Goal: Task Accomplishment & Management: Use online tool/utility

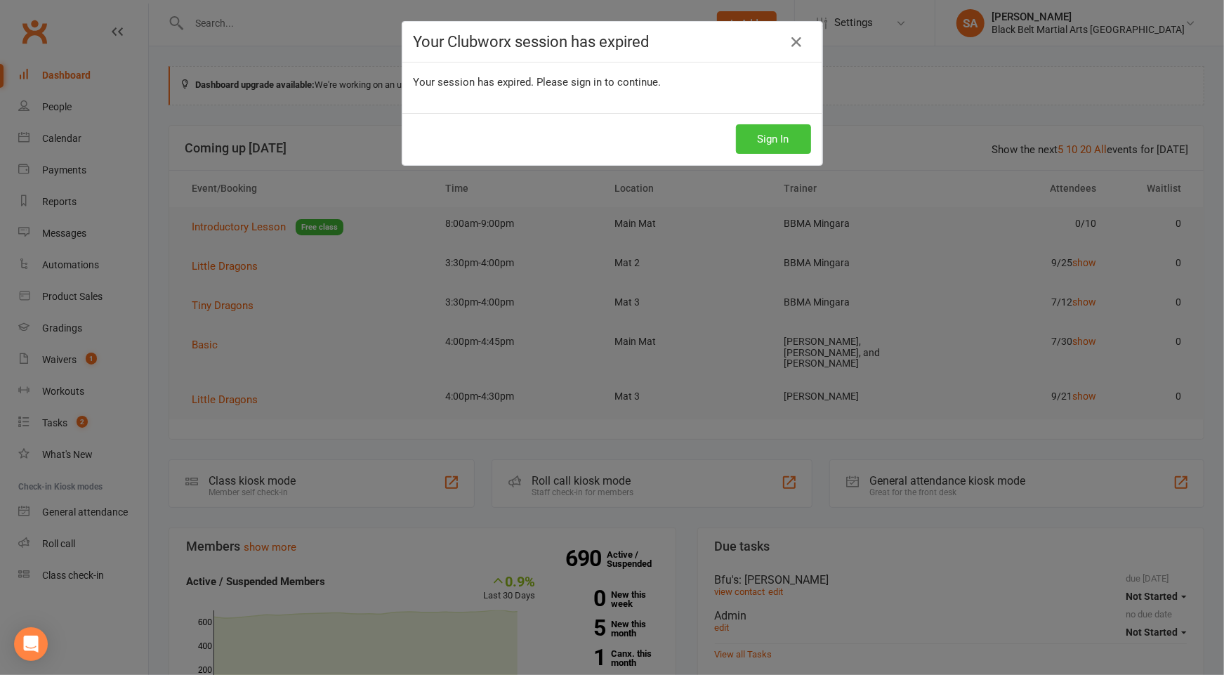
drag, startPoint x: 730, startPoint y: 139, endPoint x: 801, endPoint y: 143, distance: 71.7
click at [792, 141] on div "Sign In" at bounding box center [612, 139] width 420 height 52
click at [801, 143] on button "Sign In" at bounding box center [773, 138] width 75 height 29
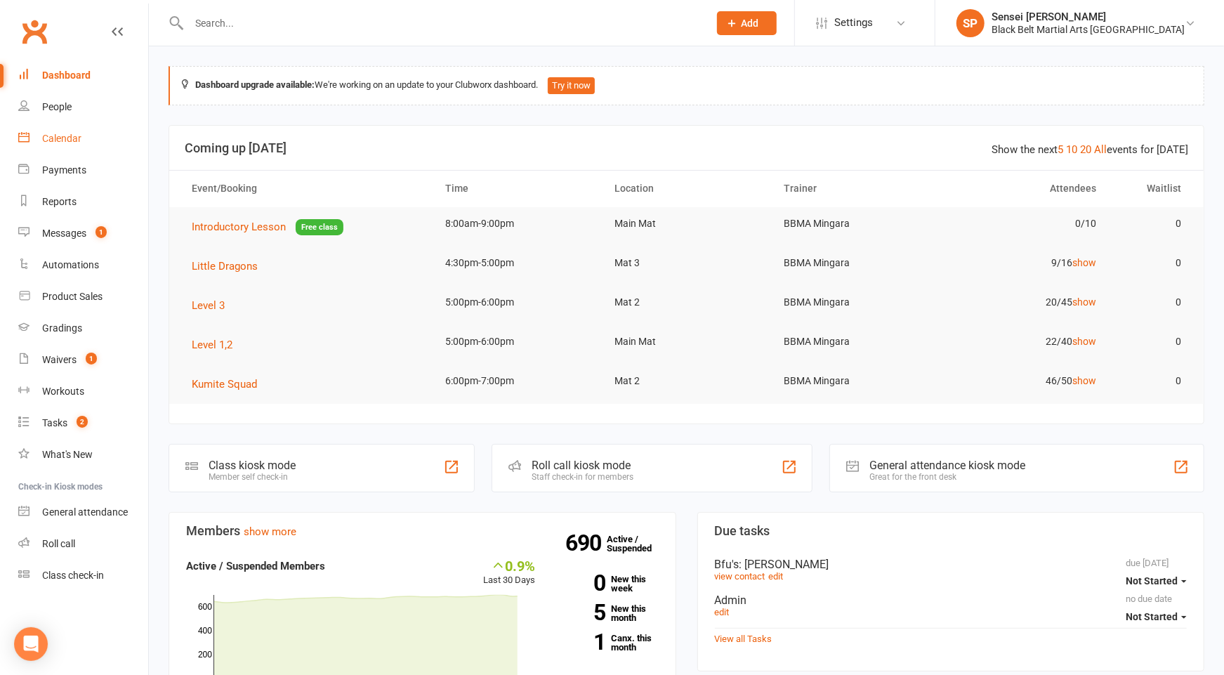
click at [62, 134] on div "Calendar" at bounding box center [61, 138] width 39 height 11
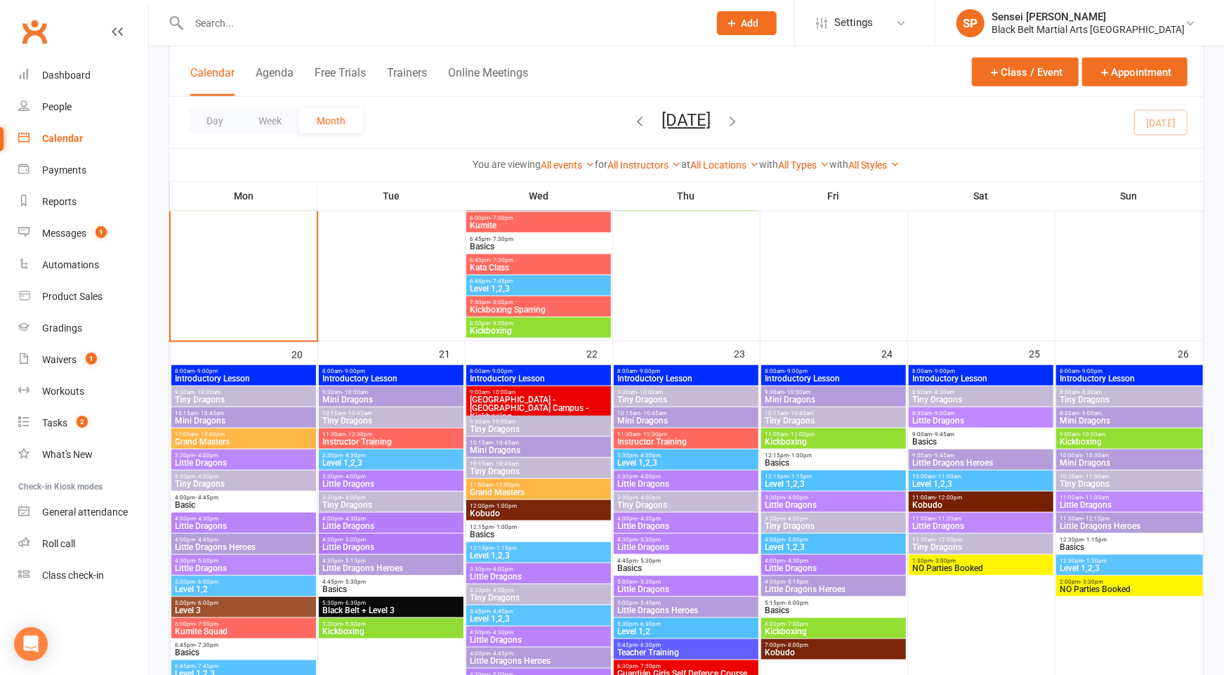
scroll to position [1066, 0]
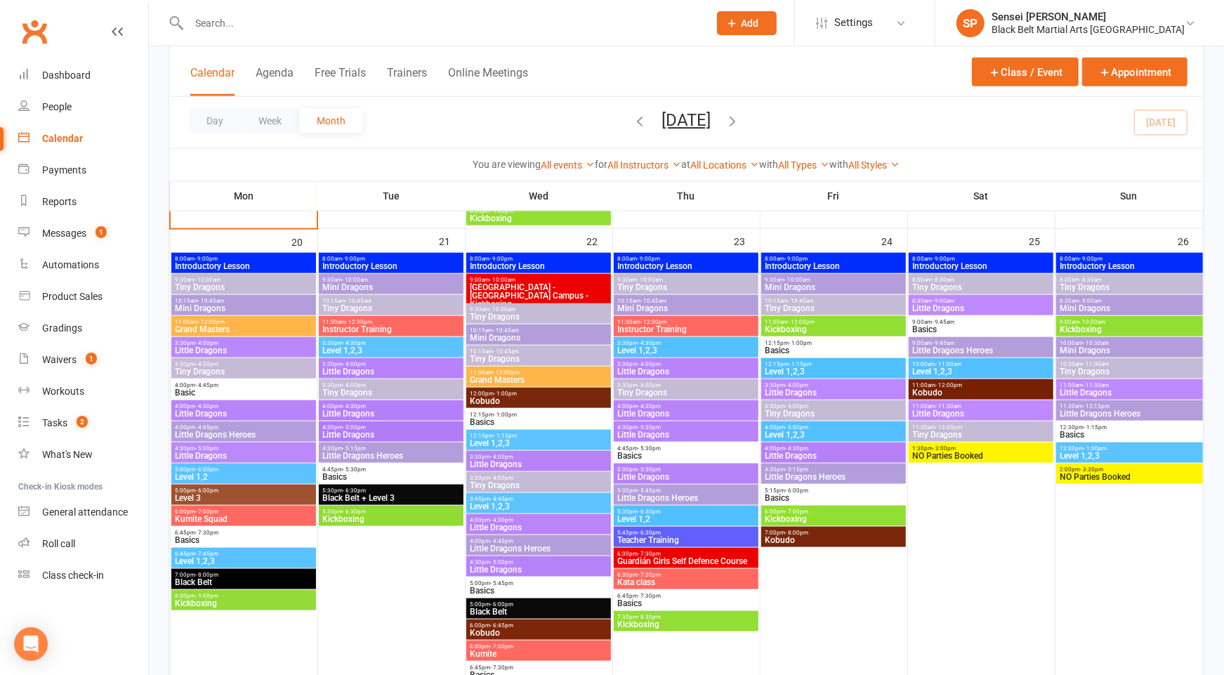
click at [264, 430] on span "Little Dragons Heroes" at bounding box center [243, 434] width 138 height 8
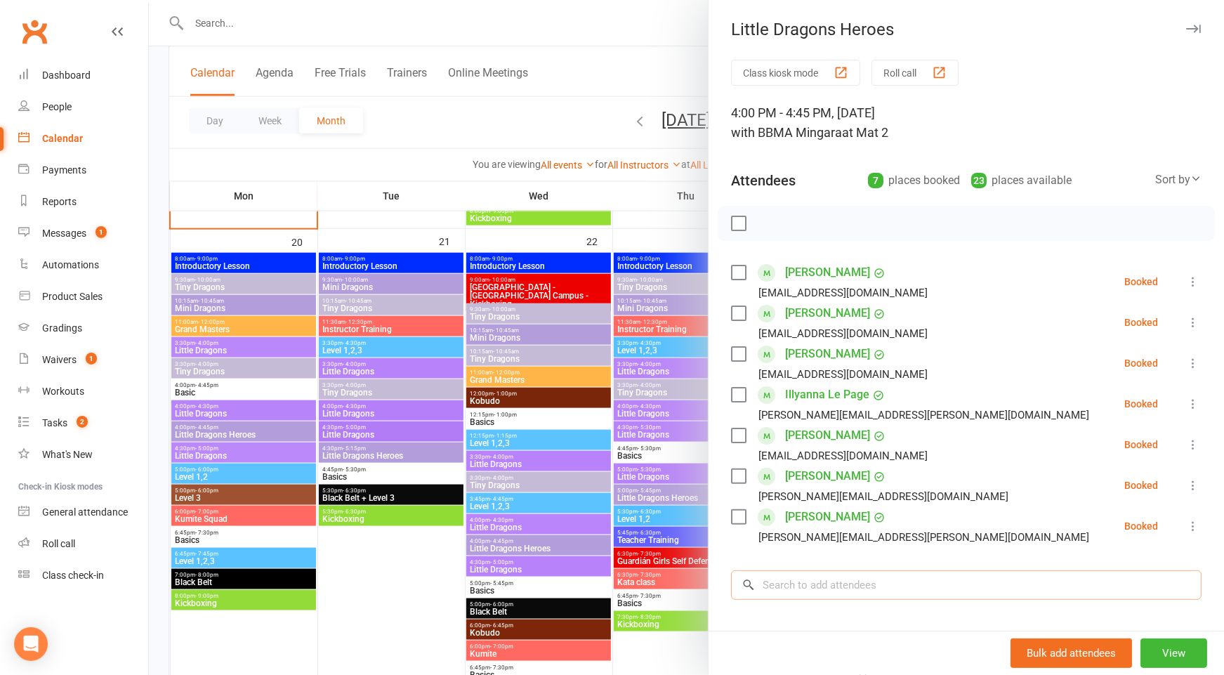
click at [925, 595] on input "search" at bounding box center [966, 584] width 470 height 29
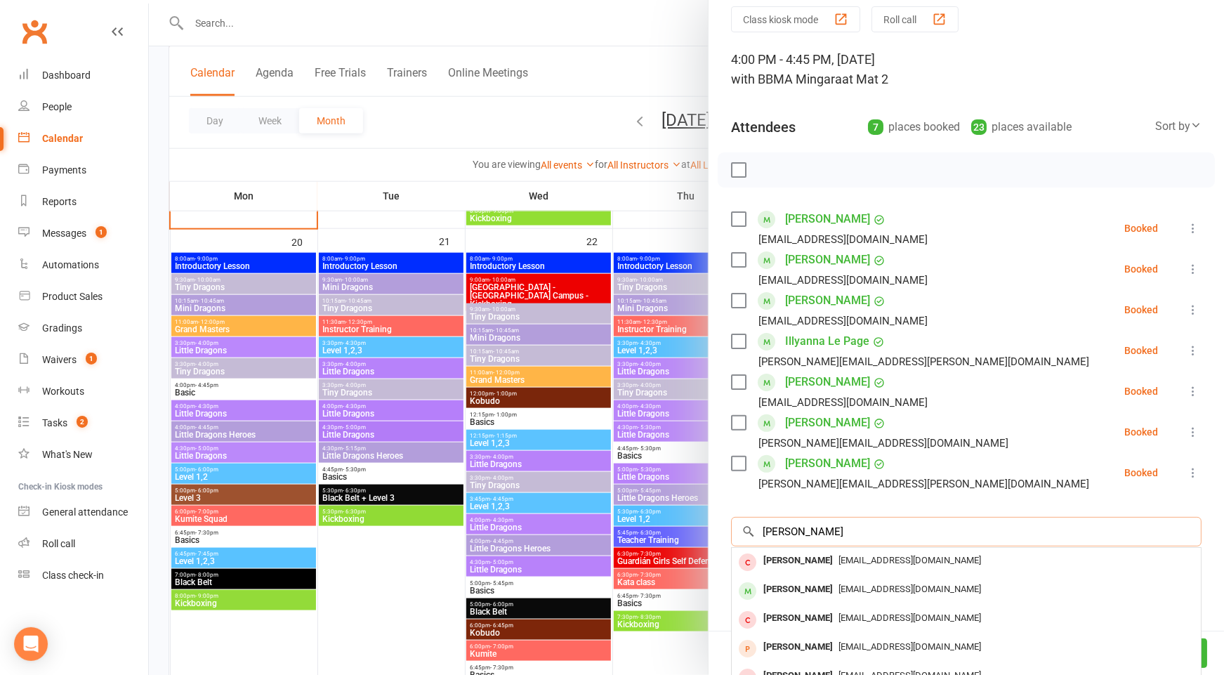
scroll to position [56, 0]
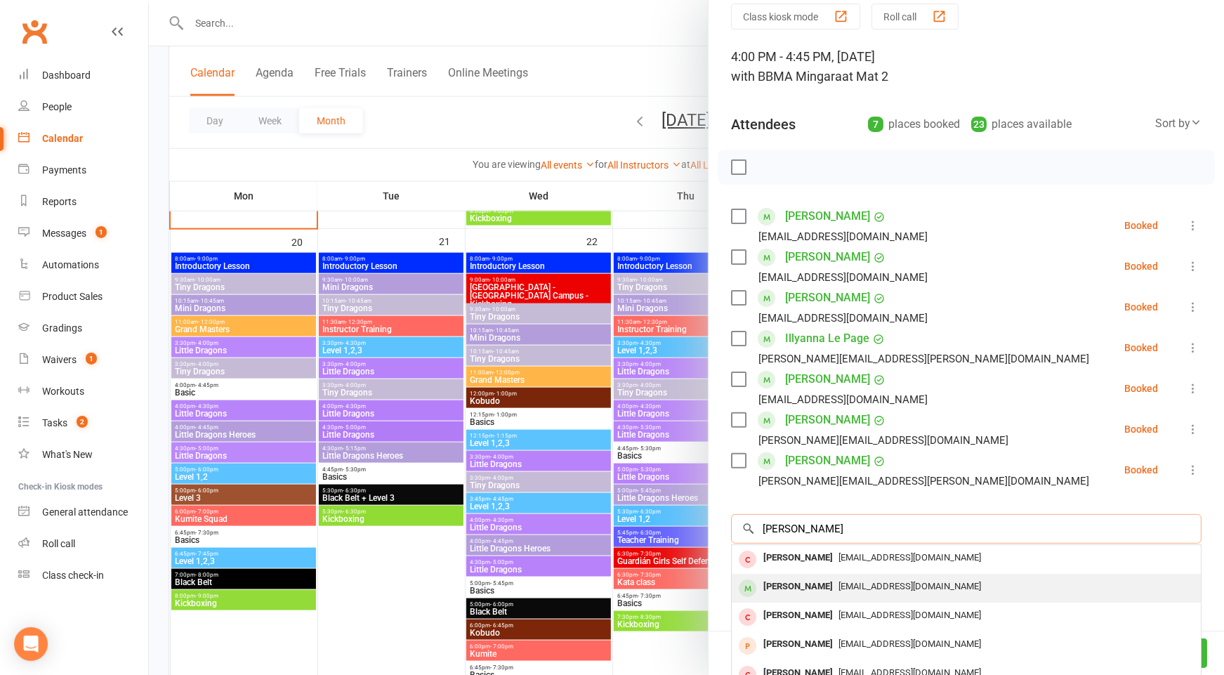
type input "[PERSON_NAME]"
click at [862, 591] on div "[EMAIL_ADDRESS][DOMAIN_NAME]" at bounding box center [966, 586] width 458 height 20
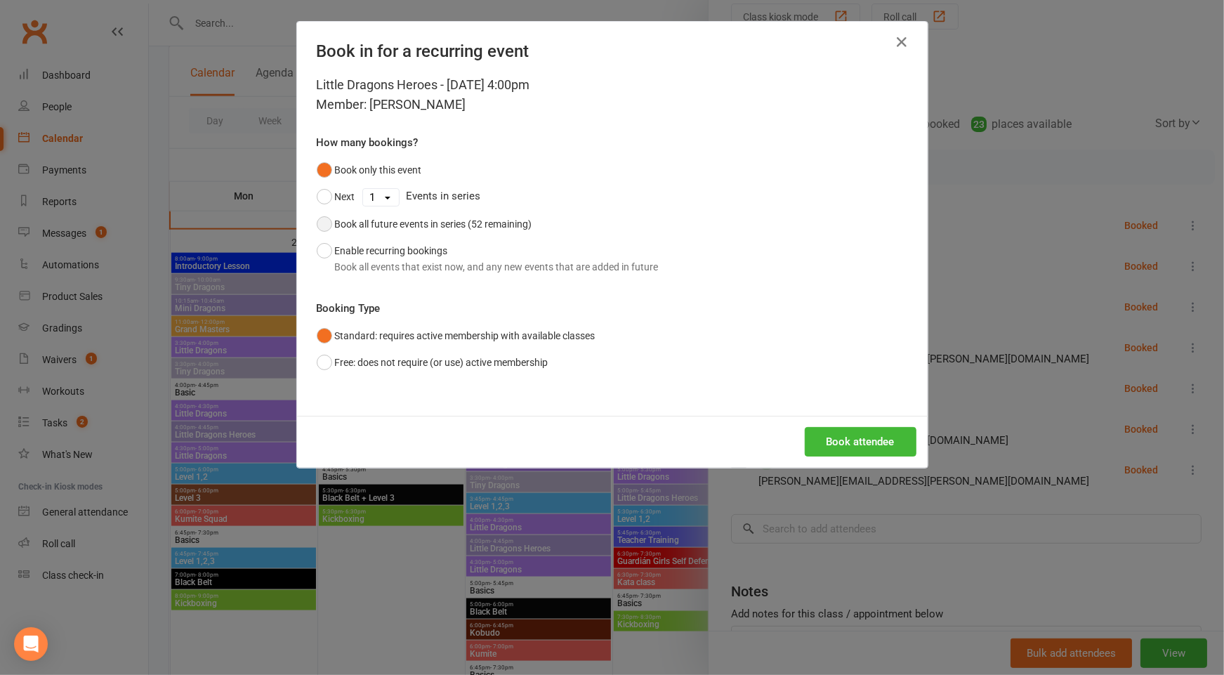
click at [440, 222] on div "Book all future events in series (52 remaining)" at bounding box center [433, 223] width 197 height 15
click at [876, 442] on button "Book attendee" at bounding box center [861, 441] width 112 height 29
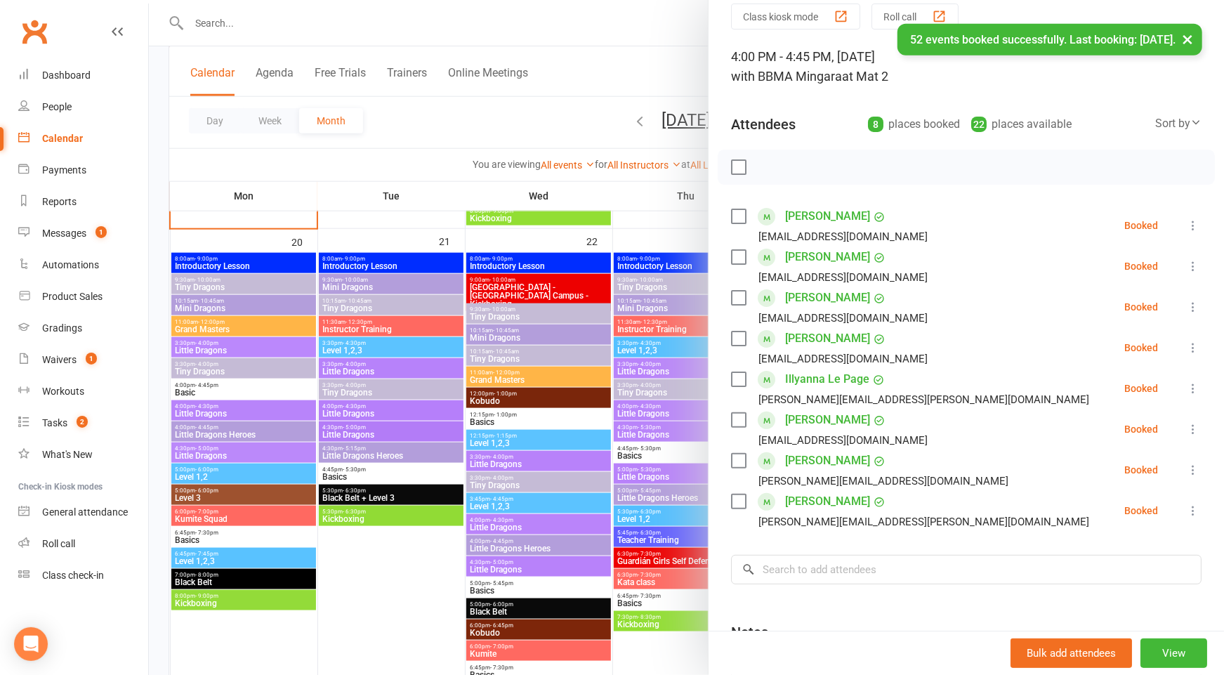
click at [368, 599] on div at bounding box center [686, 337] width 1075 height 675
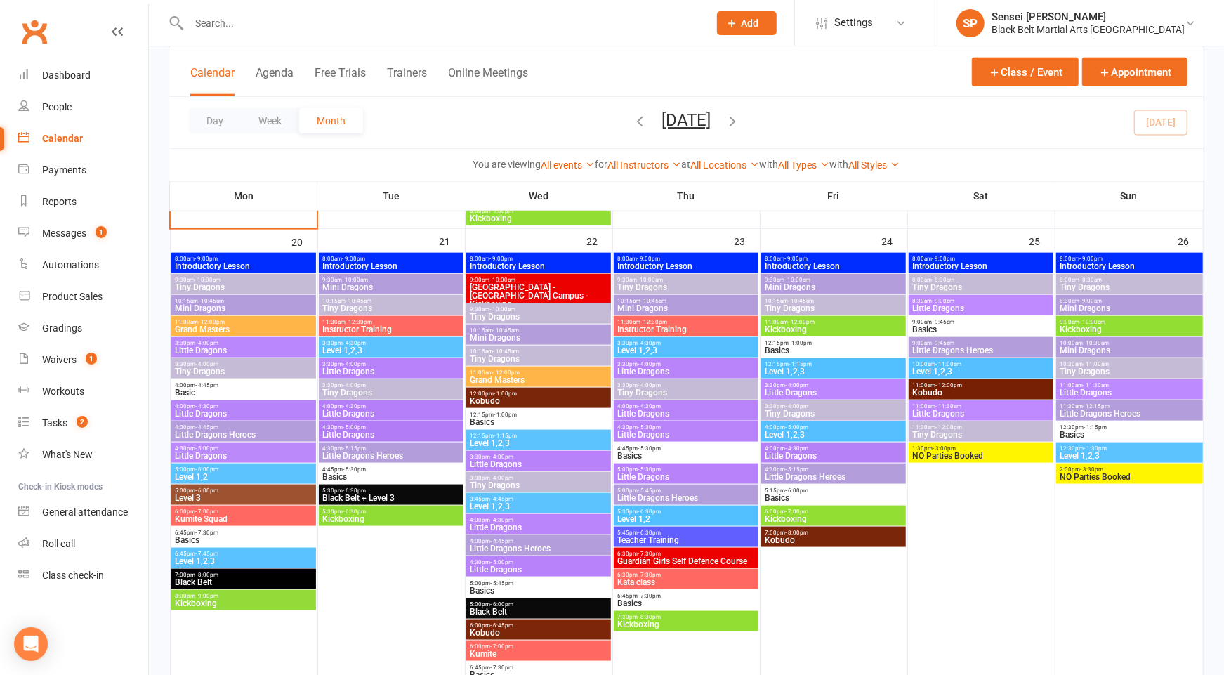
click at [685, 602] on span "Basics" at bounding box center [686, 603] width 138 height 8
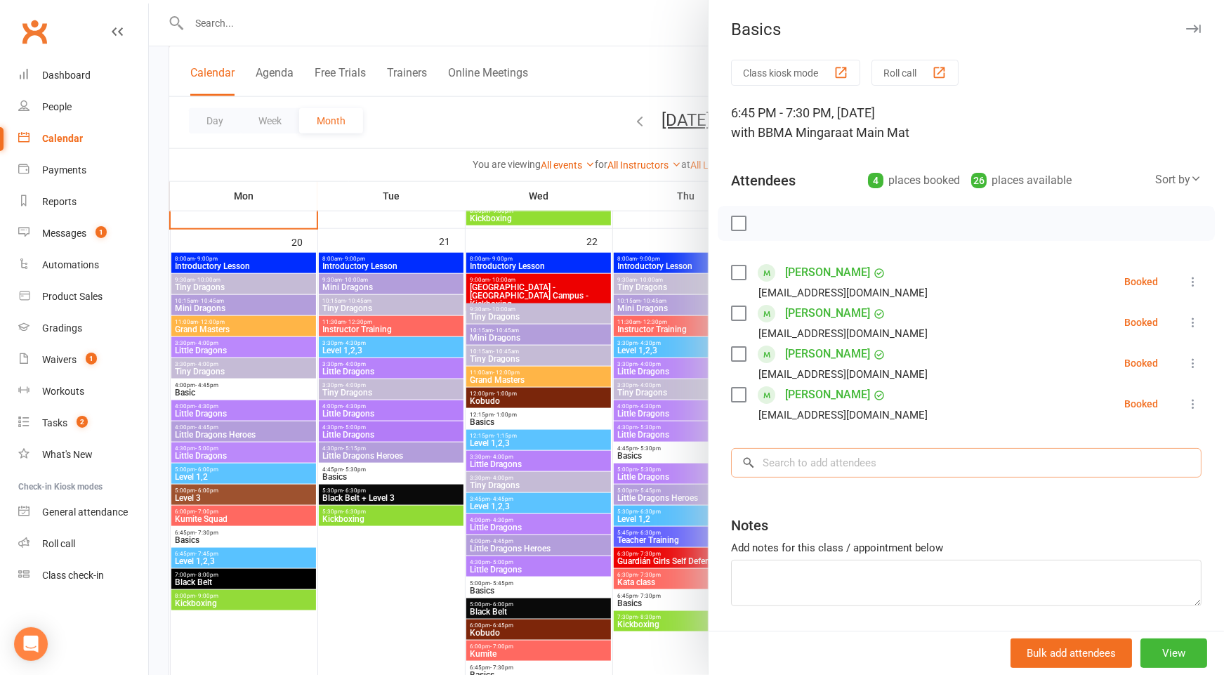
click at [878, 470] on input "search" at bounding box center [966, 462] width 470 height 29
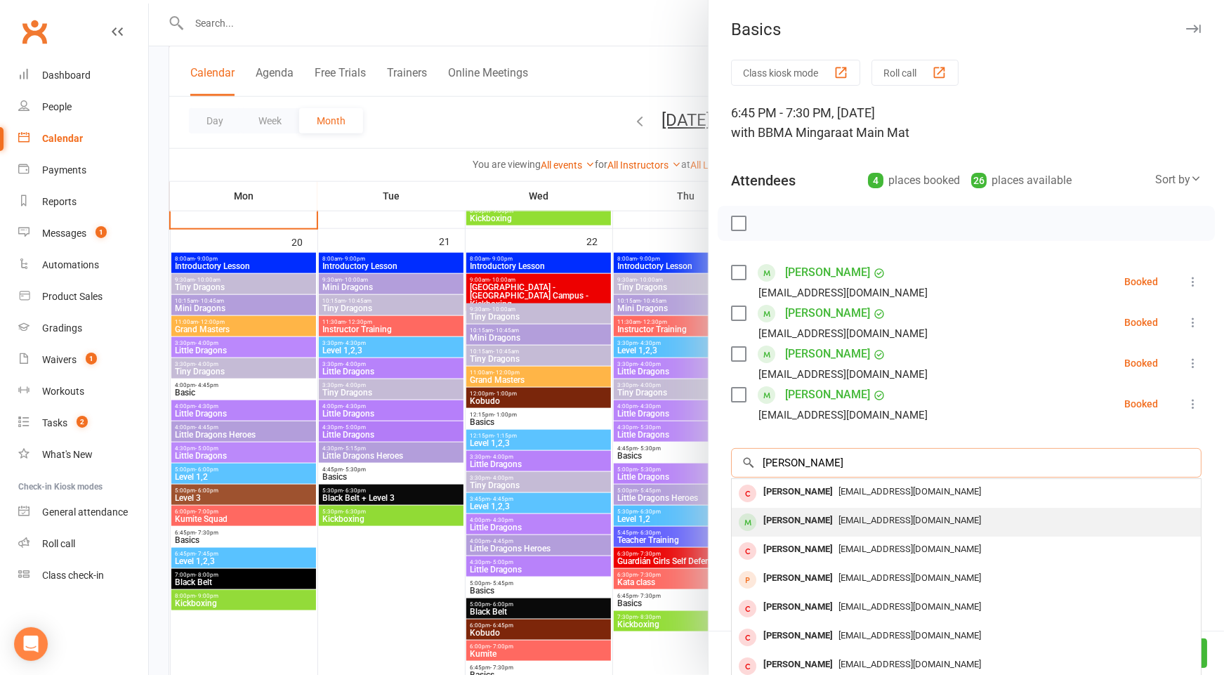
type input "[PERSON_NAME]"
click at [864, 515] on span "[EMAIL_ADDRESS][DOMAIN_NAME]" at bounding box center [909, 520] width 143 height 11
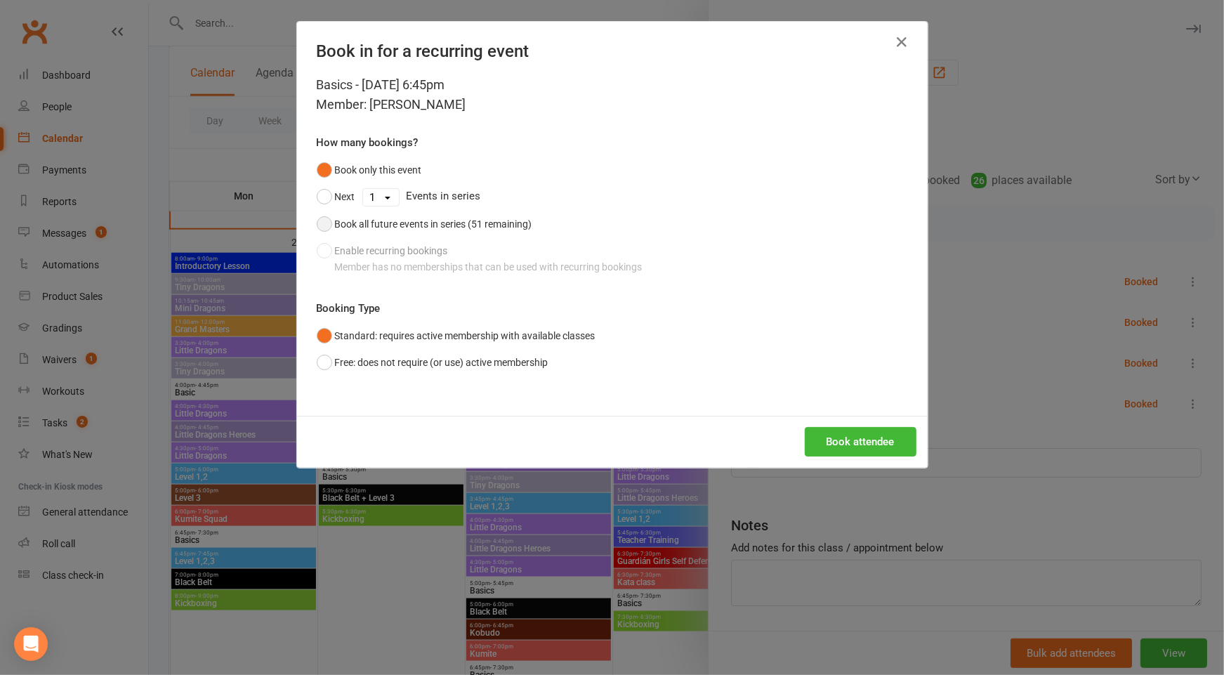
click at [475, 218] on div "Book all future events in series (51 remaining)" at bounding box center [433, 223] width 197 height 15
drag, startPoint x: 518, startPoint y: 364, endPoint x: 646, endPoint y: 400, distance: 133.4
click at [523, 364] on button "Free: does not require (or use) active membership" at bounding box center [433, 362] width 232 height 27
click at [844, 434] on button "Book attendee" at bounding box center [861, 441] width 112 height 29
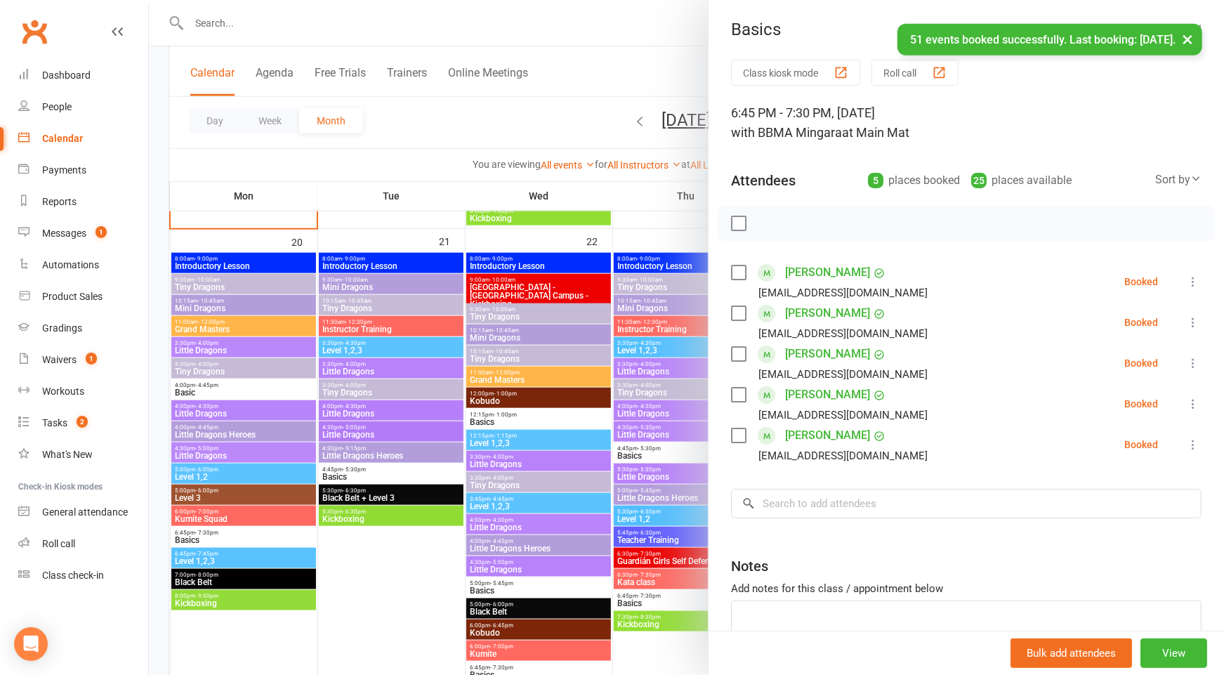
click at [416, 555] on div at bounding box center [686, 337] width 1075 height 675
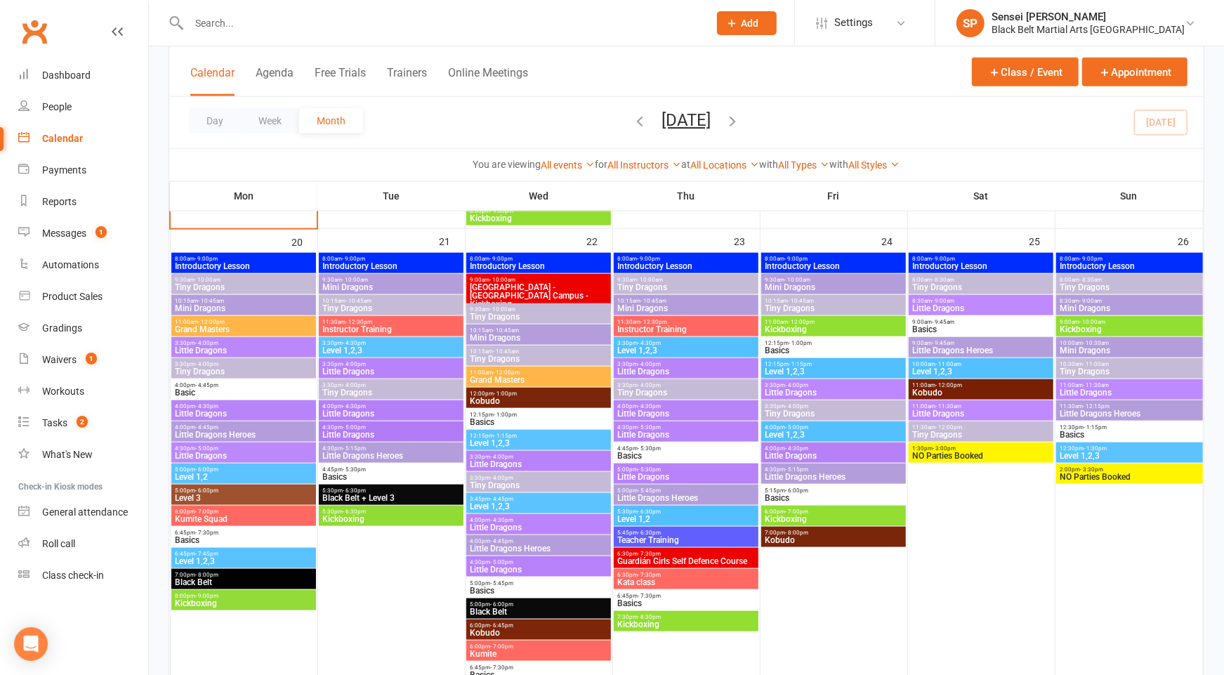
click at [255, 583] on span "Black Belt" at bounding box center [243, 582] width 138 height 8
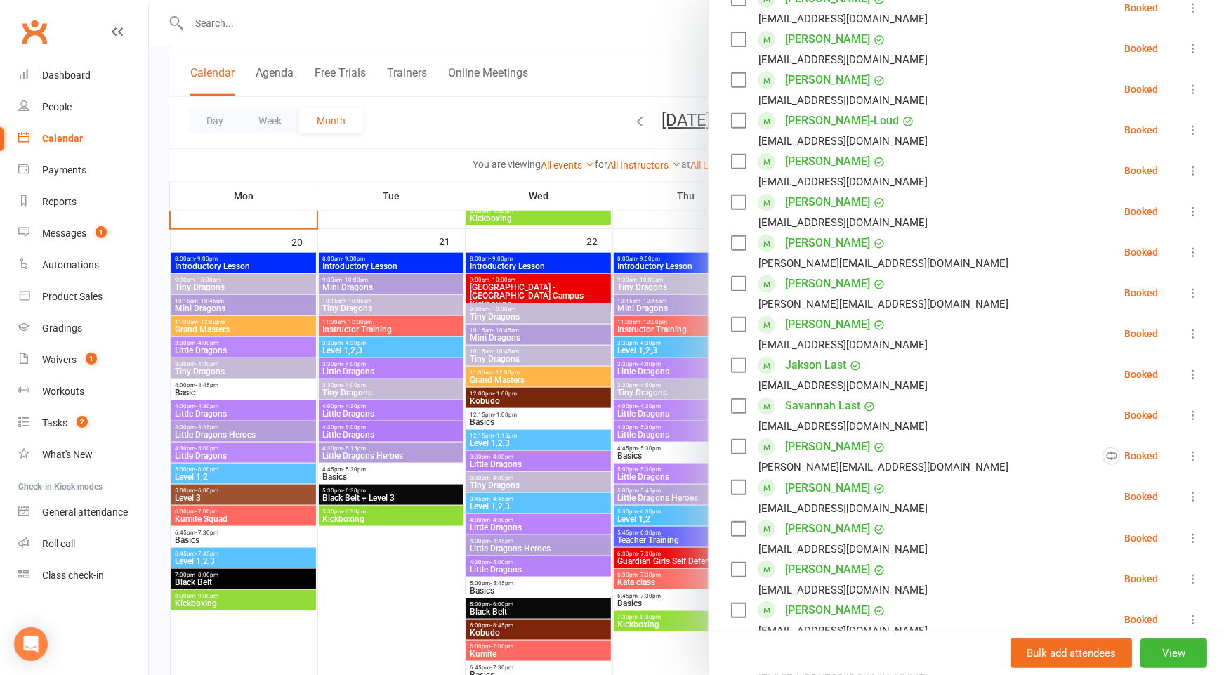
scroll to position [838, 0]
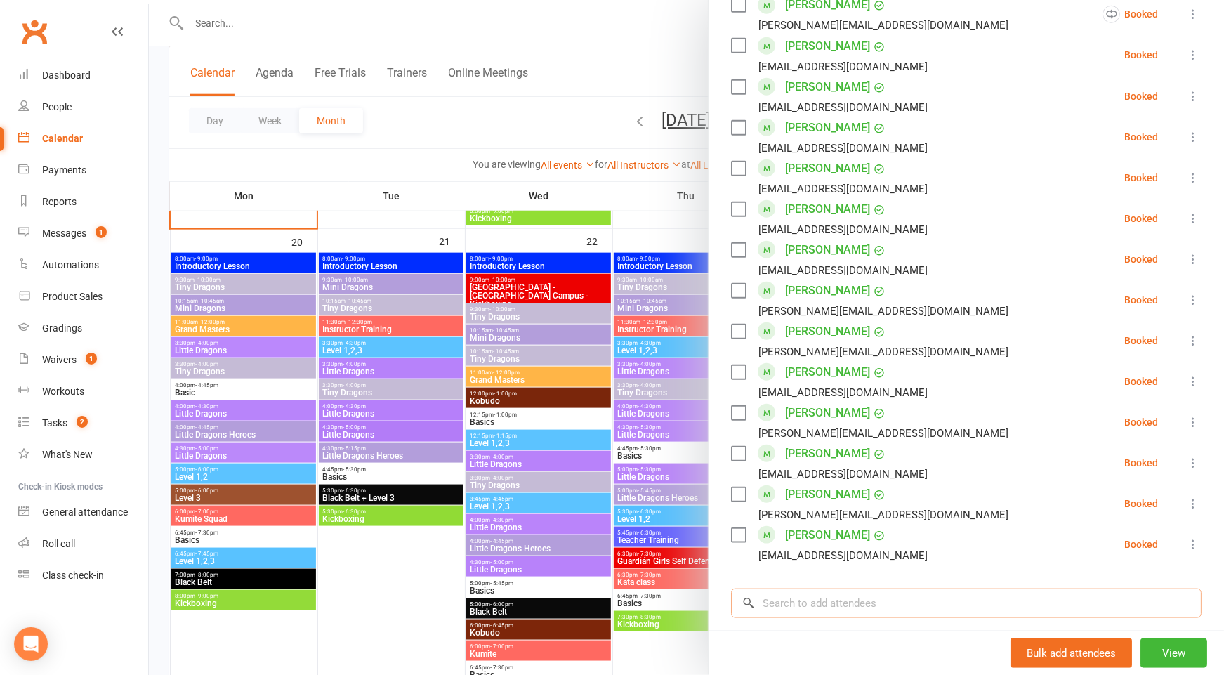
click at [947, 596] on input "search" at bounding box center [966, 602] width 470 height 29
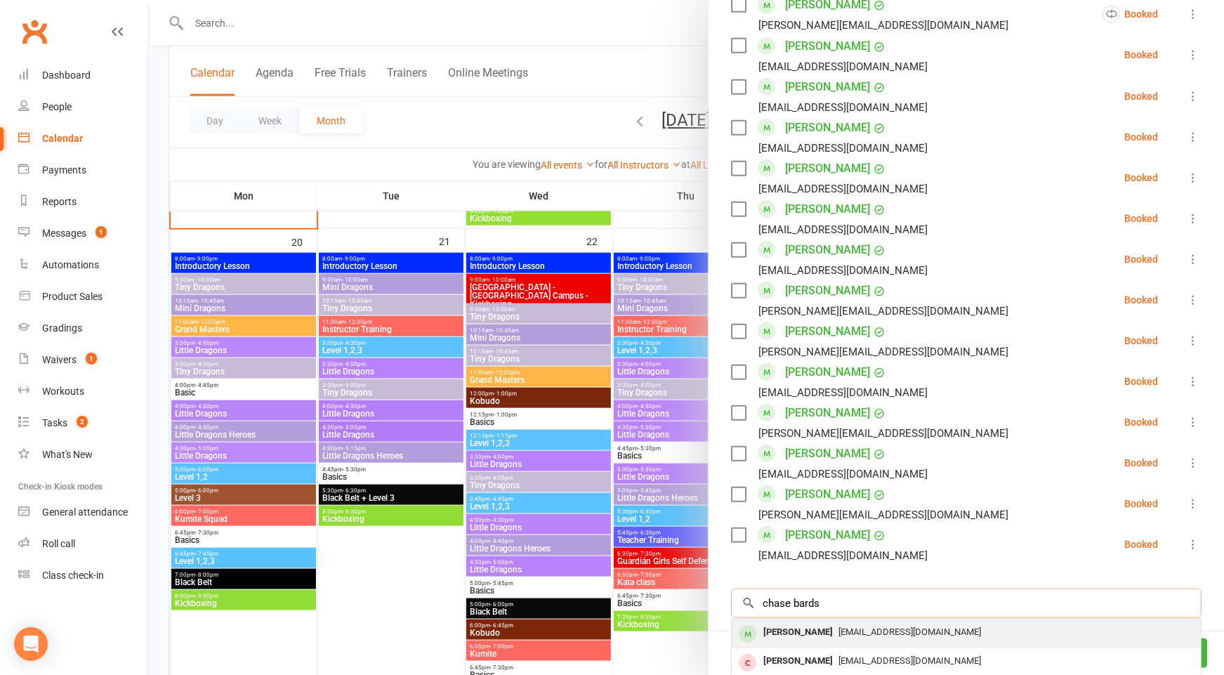
type input "chase bards"
click at [890, 631] on span "[EMAIL_ADDRESS][DOMAIN_NAME]" at bounding box center [909, 631] width 143 height 11
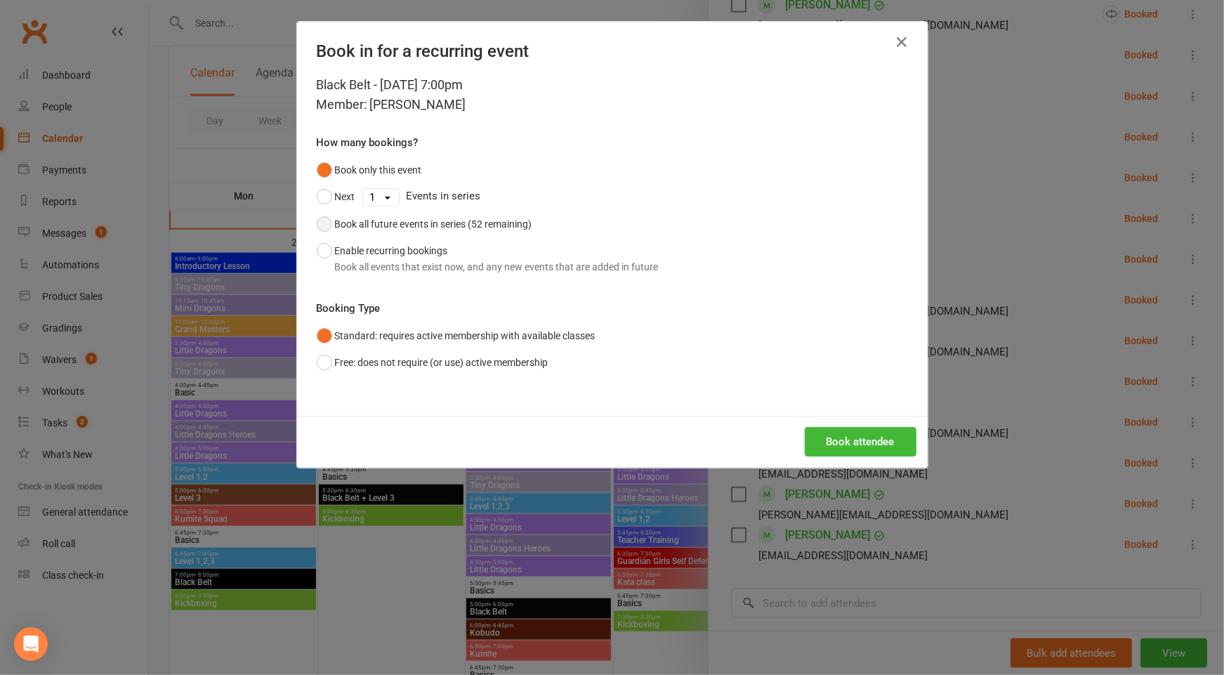
click at [439, 223] on div "Book all future events in series (52 remaining)" at bounding box center [433, 223] width 197 height 15
click at [874, 437] on button "Book attendee" at bounding box center [861, 441] width 112 height 29
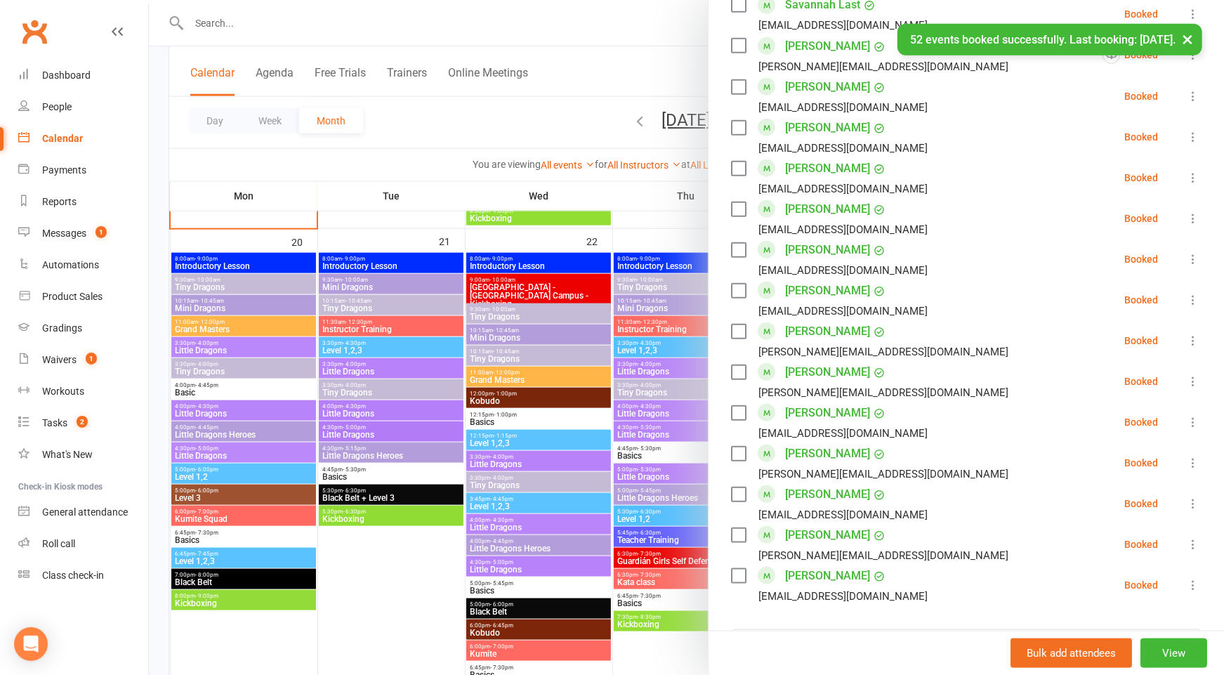
scroll to position [878, 0]
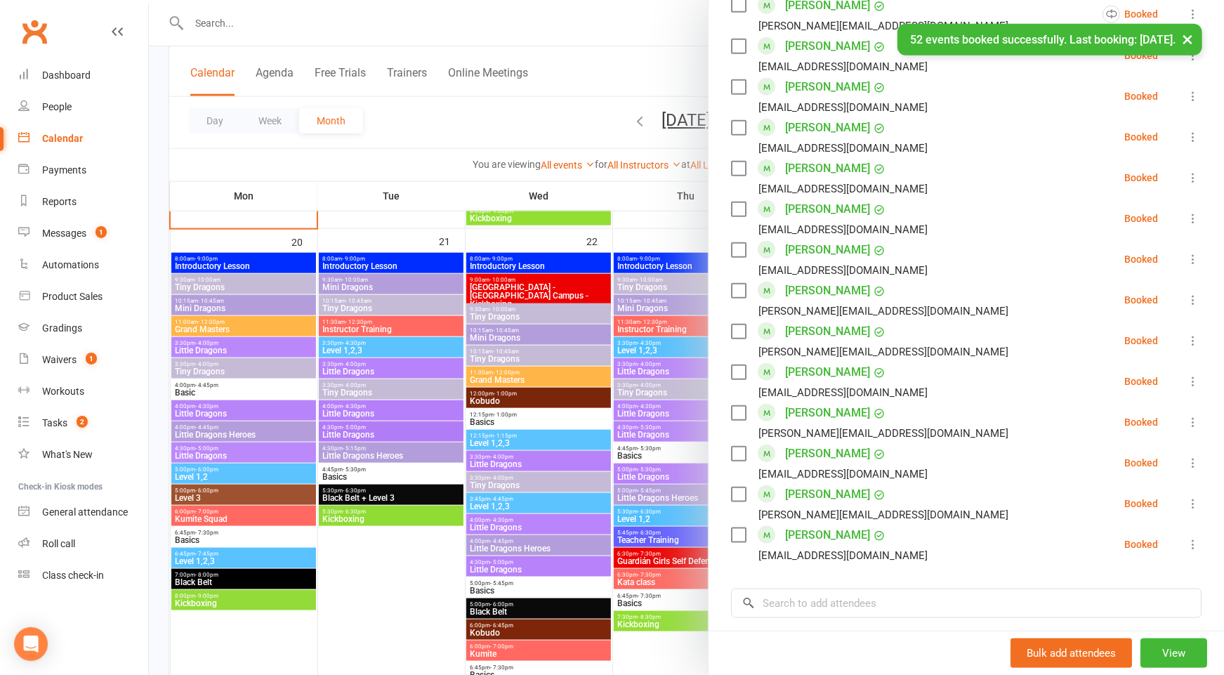
click at [413, 553] on div at bounding box center [686, 337] width 1075 height 675
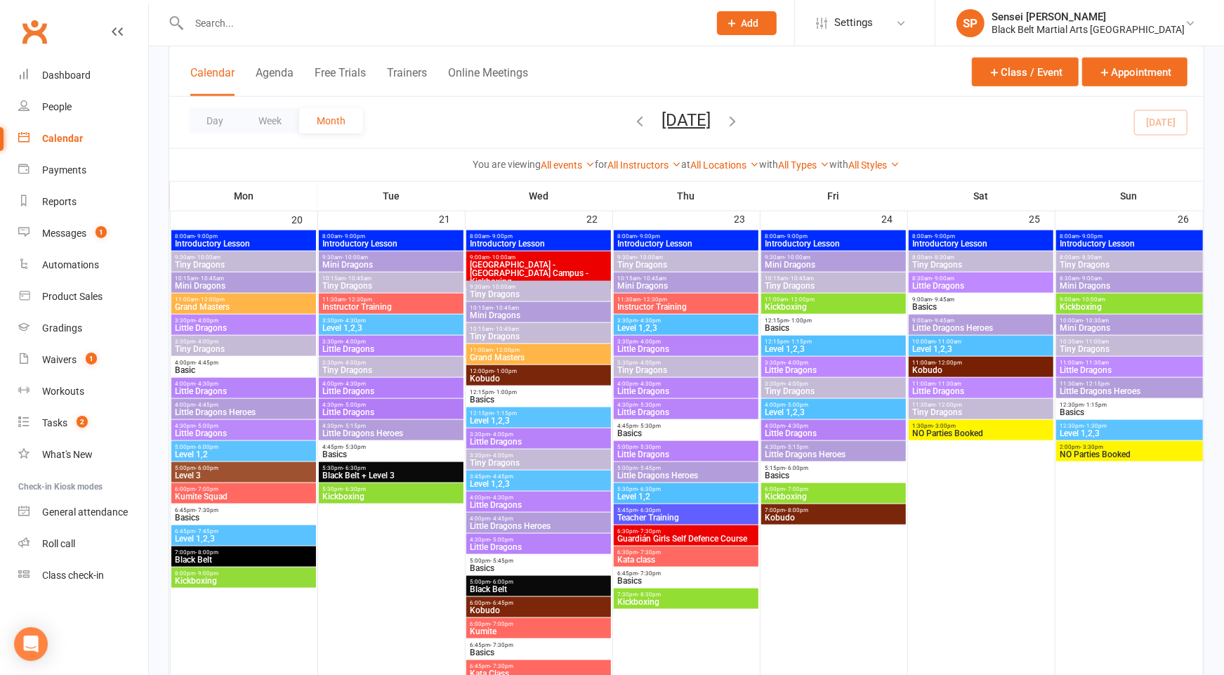
scroll to position [1086, 0]
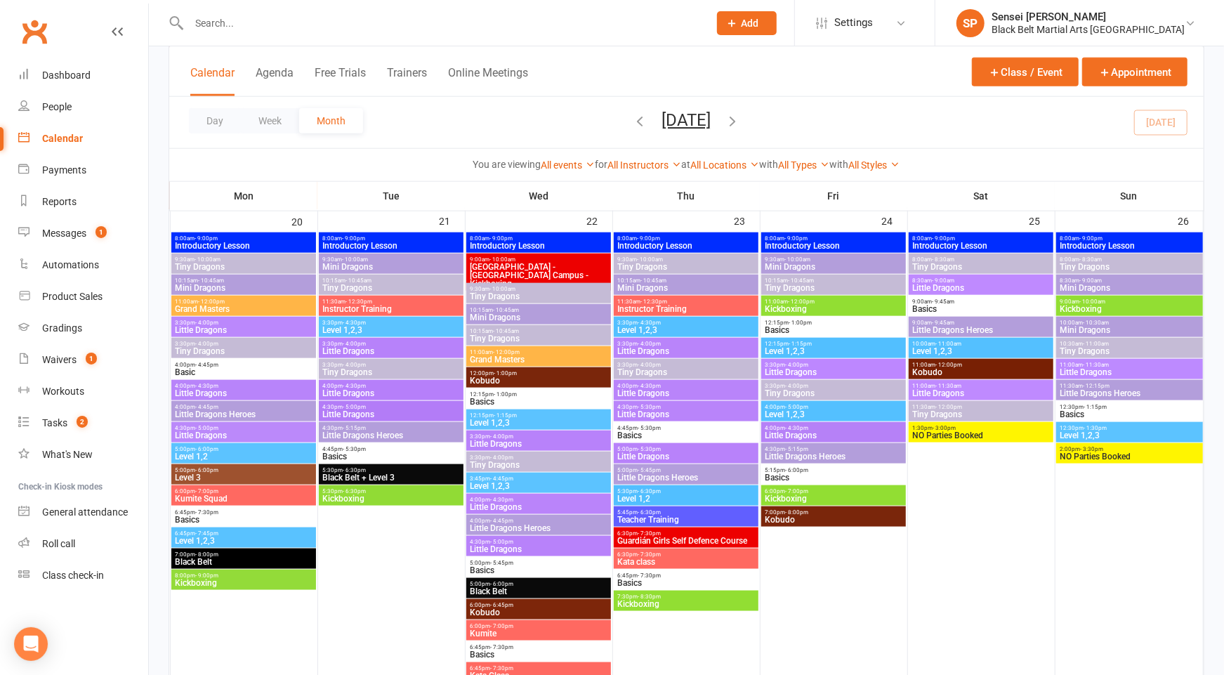
click at [699, 496] on span "Level 1,2" at bounding box center [686, 498] width 138 height 8
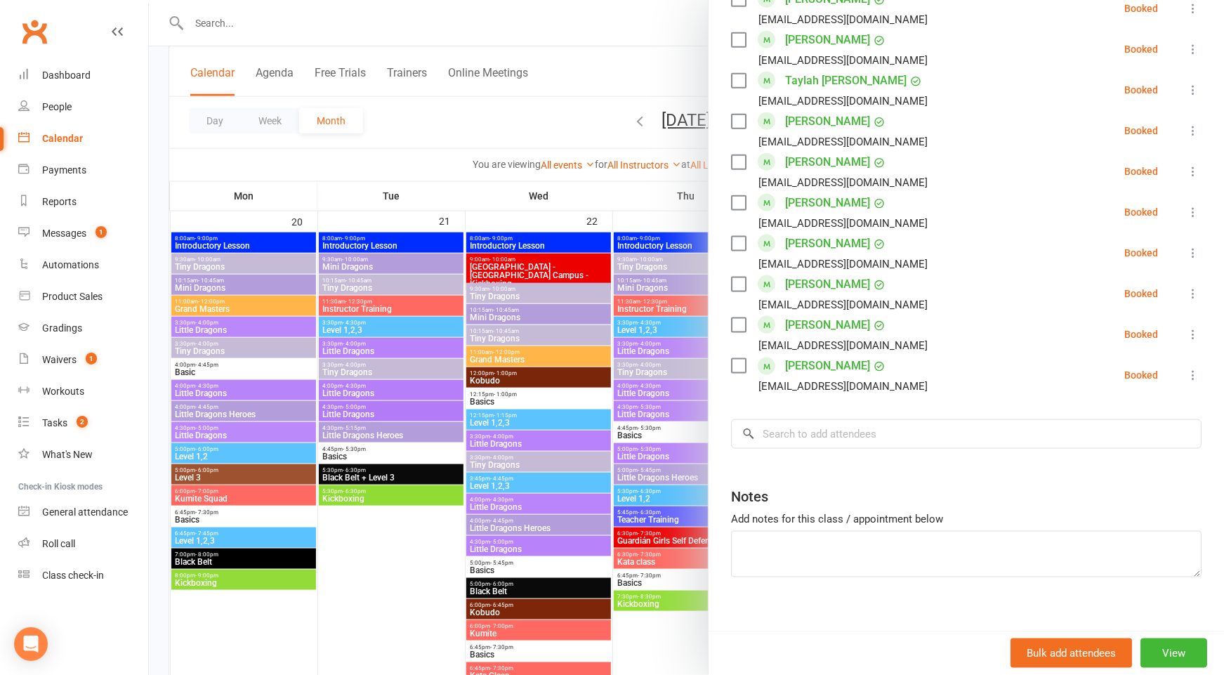
scroll to position [1184, 0]
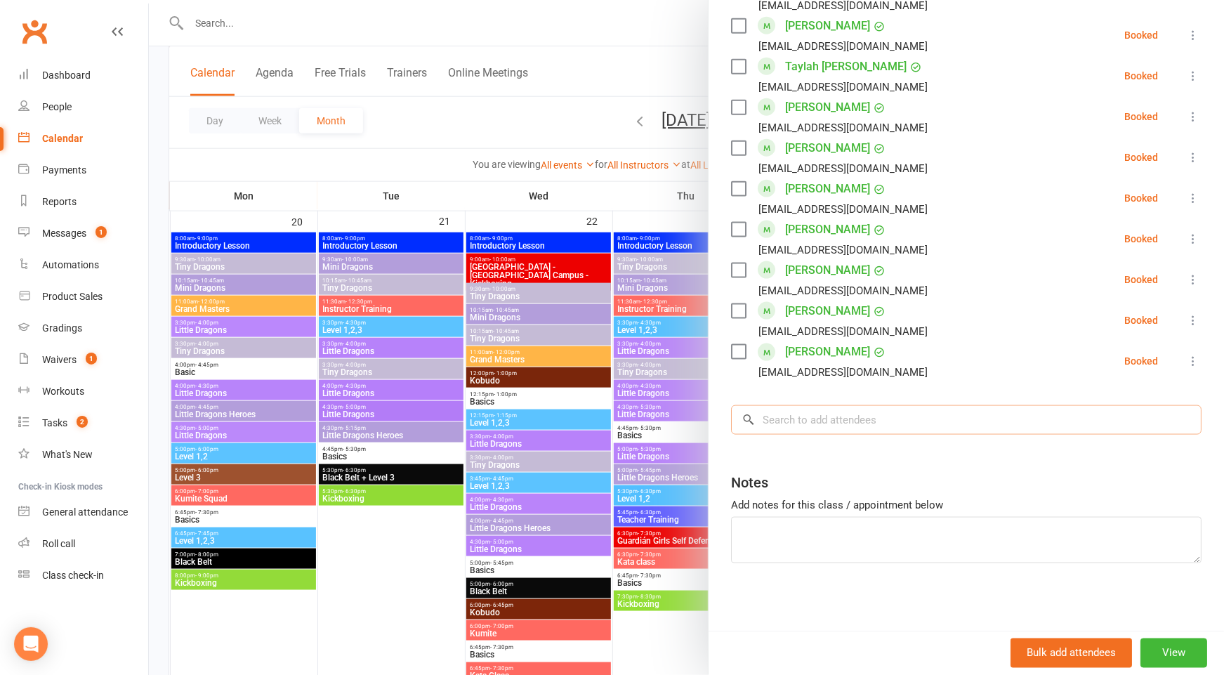
click at [913, 425] on input "search" at bounding box center [966, 419] width 470 height 29
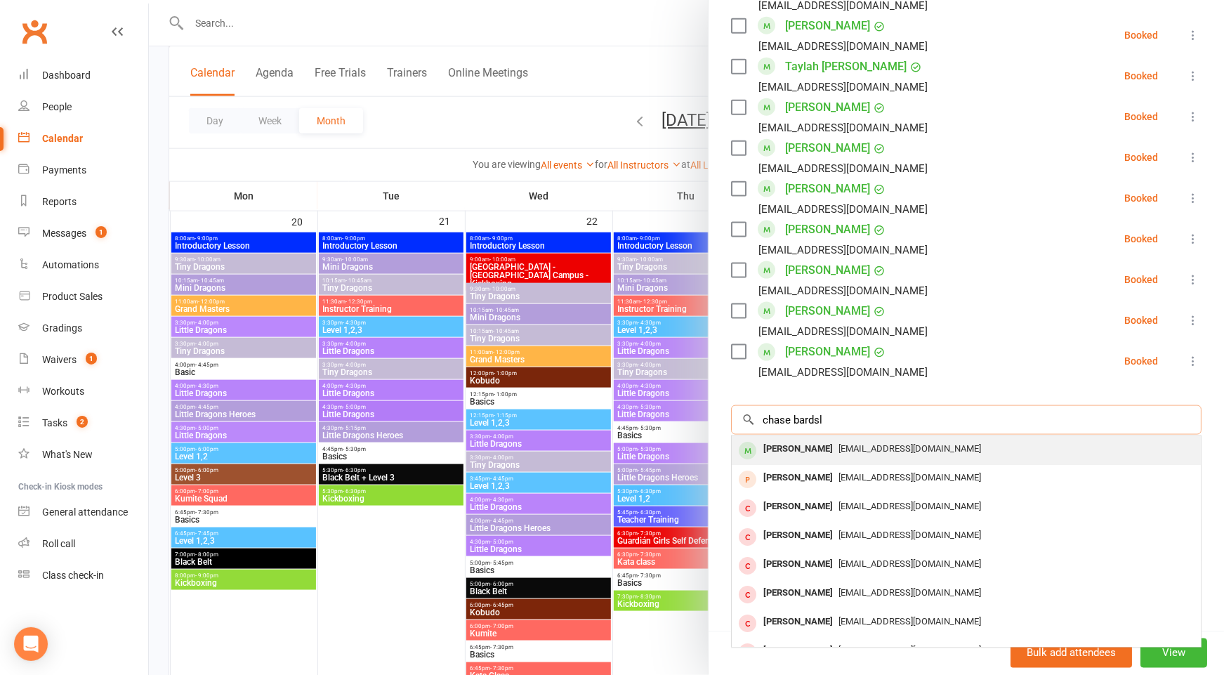
type input "chase bardsl"
click at [895, 448] on span "[EMAIL_ADDRESS][DOMAIN_NAME]" at bounding box center [909, 448] width 143 height 11
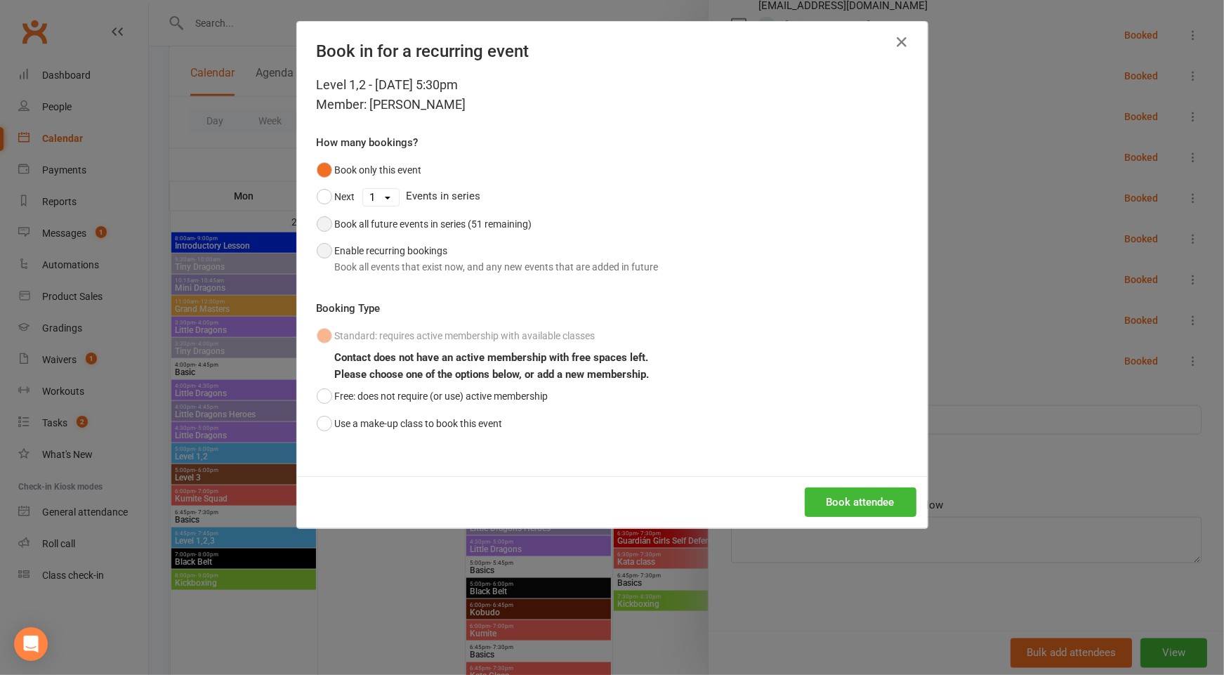
drag, startPoint x: 416, startPoint y: 218, endPoint x: 440, endPoint y: 273, distance: 59.7
click at [416, 218] on div "Book all future events in series (51 remaining)" at bounding box center [433, 223] width 197 height 15
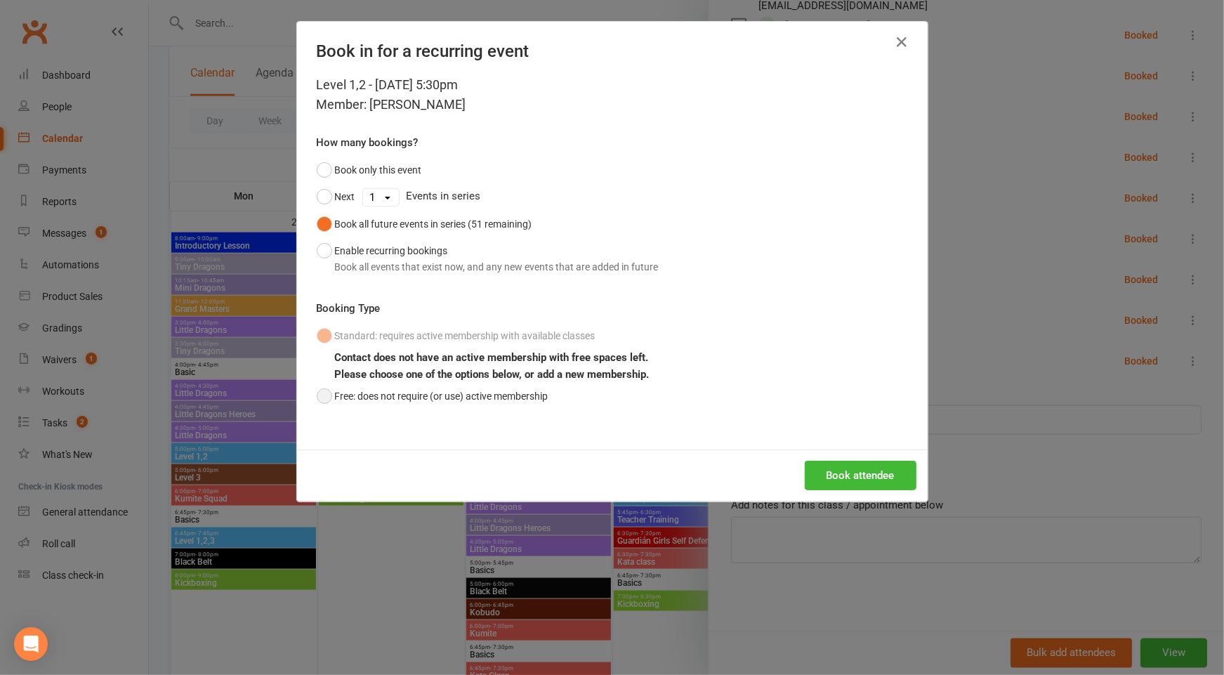
click at [489, 390] on button "Free: does not require (or use) active membership" at bounding box center [433, 396] width 232 height 27
click at [881, 468] on button "Book attendee" at bounding box center [861, 475] width 112 height 29
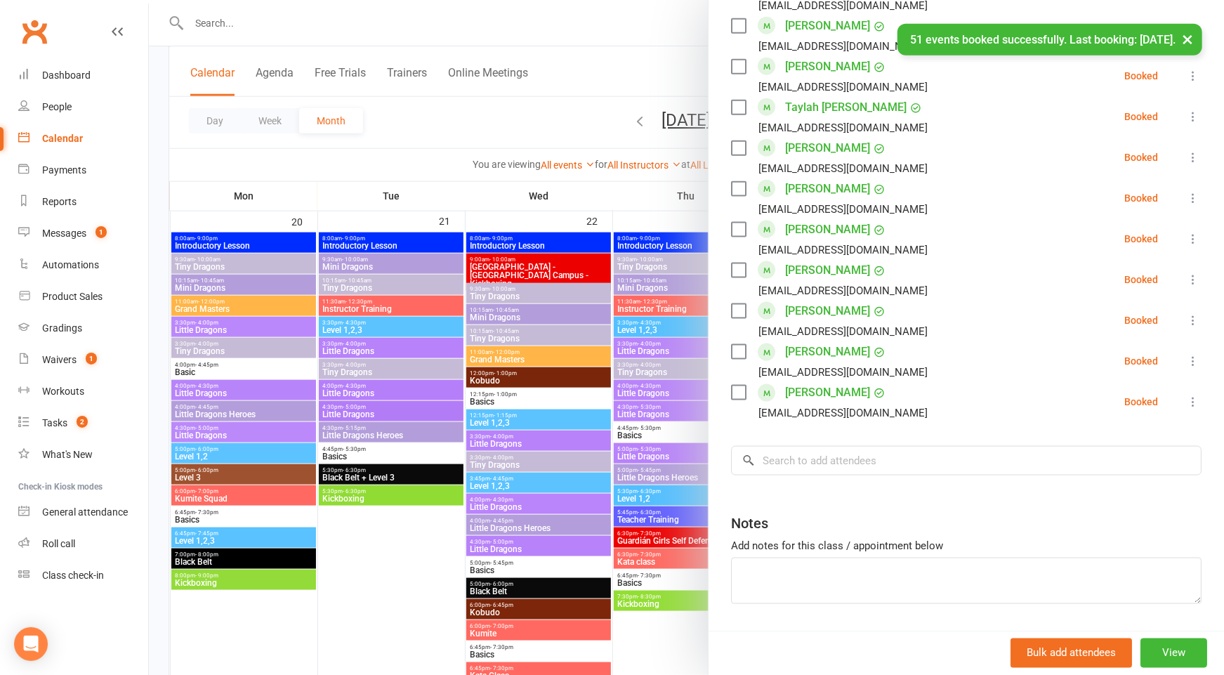
scroll to position [1224, 0]
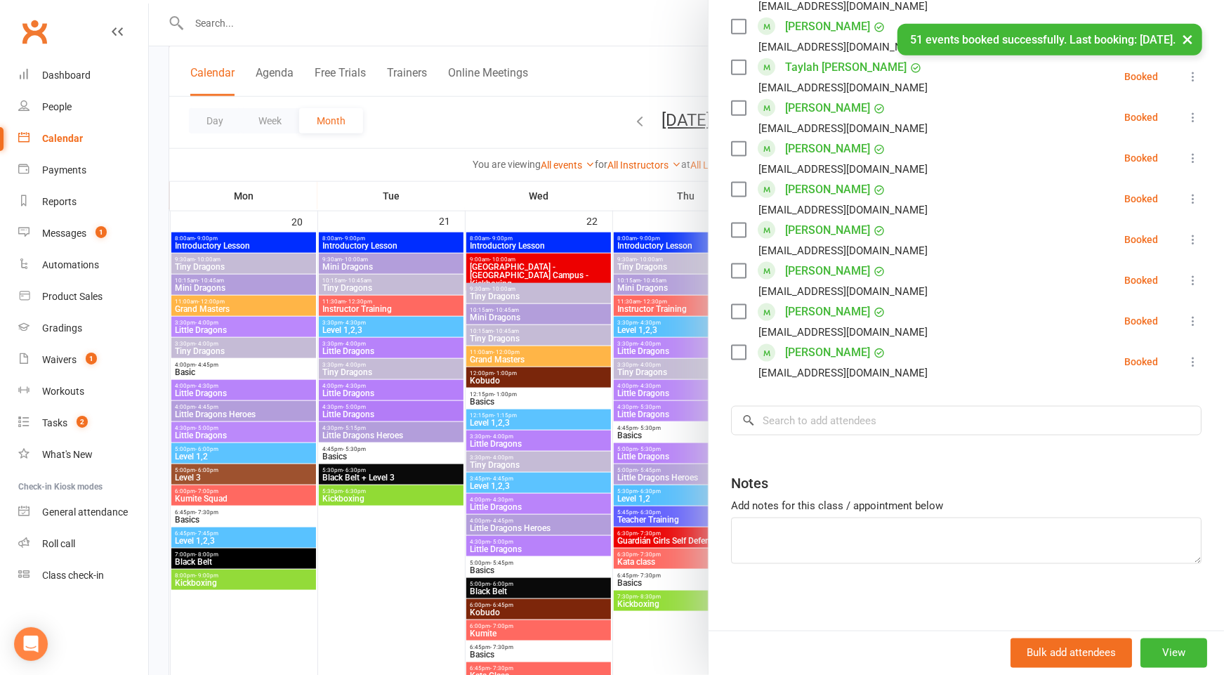
click at [364, 553] on div at bounding box center [686, 337] width 1075 height 675
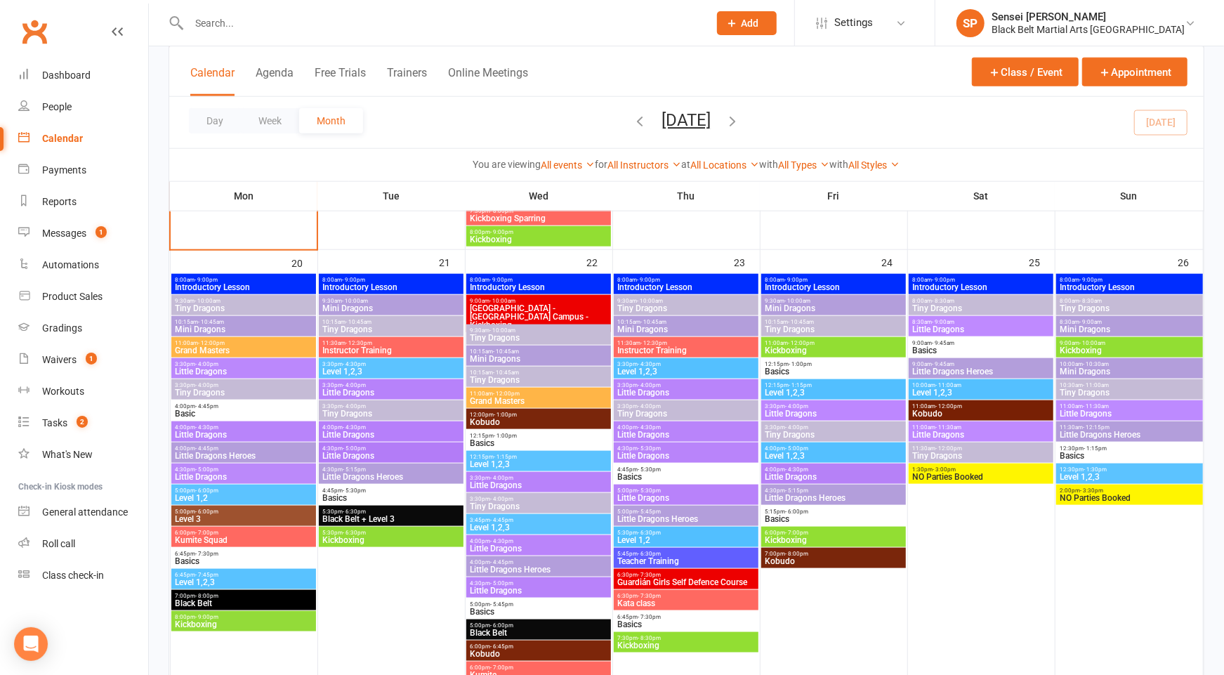
scroll to position [1044, 0]
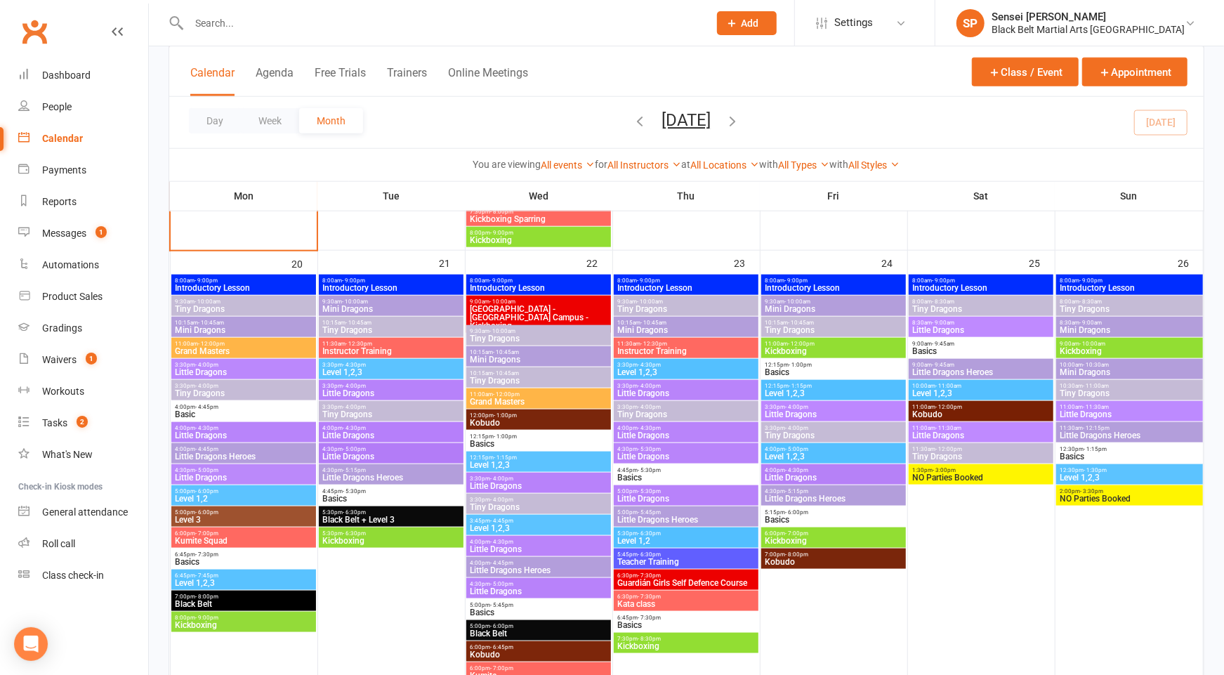
click at [228, 515] on span "Level 3" at bounding box center [243, 519] width 138 height 8
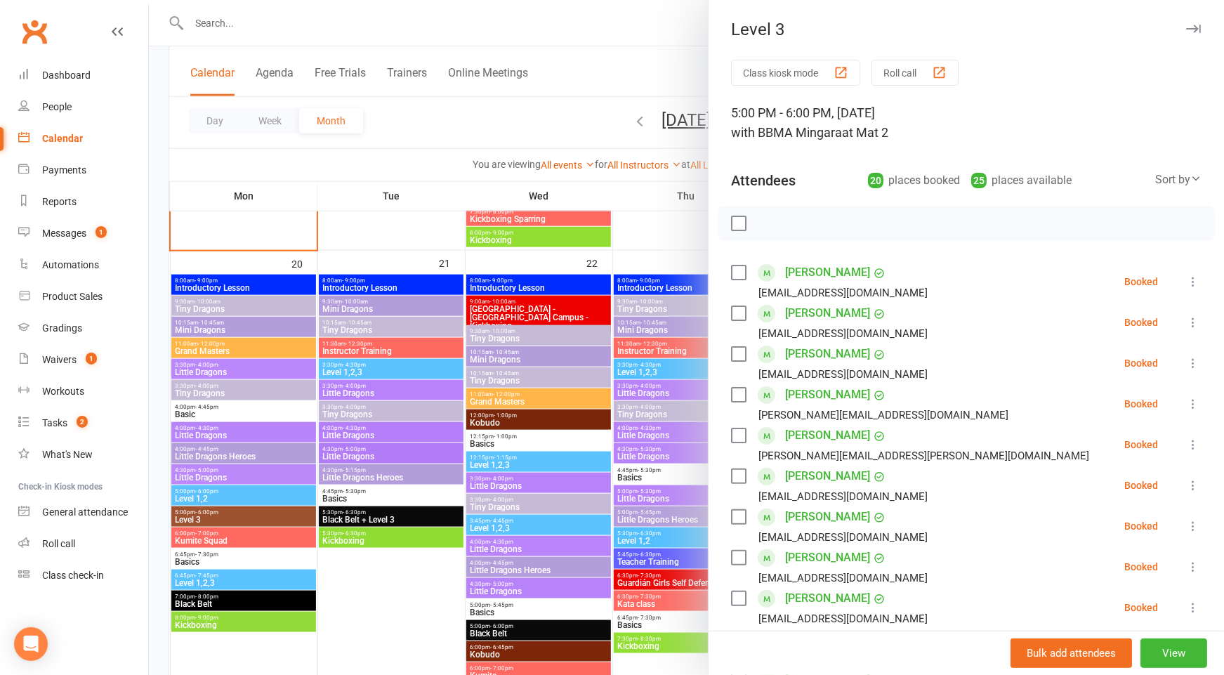
click at [1189, 282] on icon at bounding box center [1193, 282] width 14 height 14
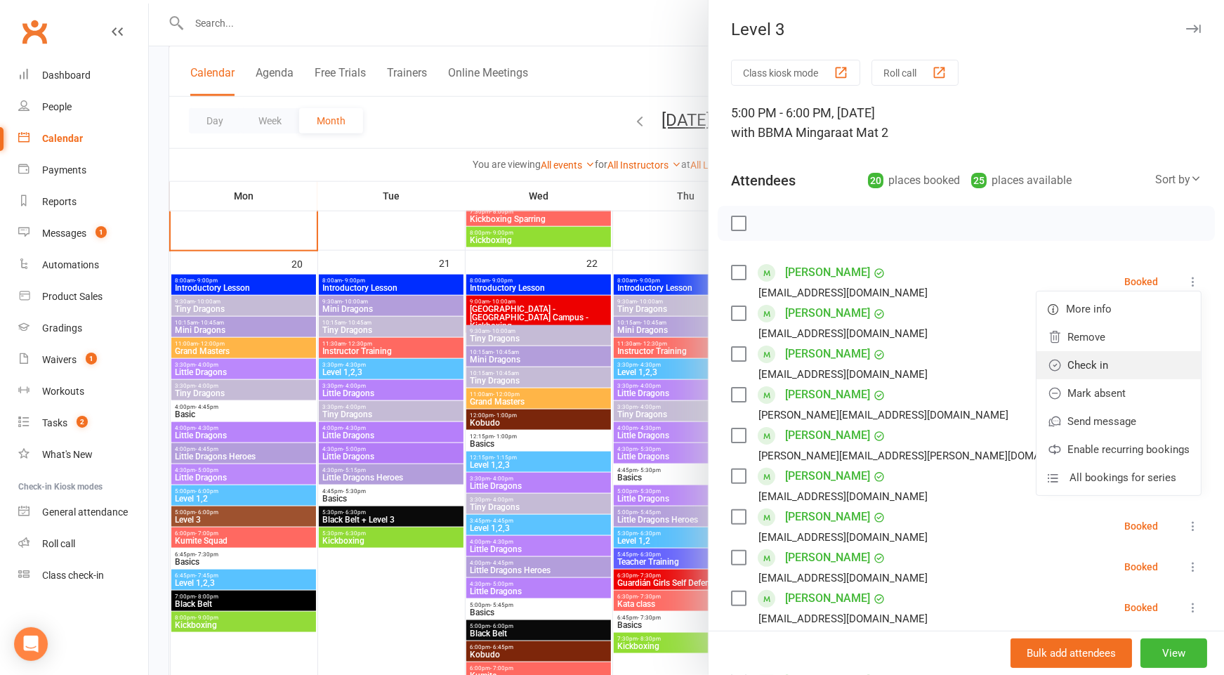
click at [1120, 360] on link "Check in" at bounding box center [1118, 365] width 164 height 28
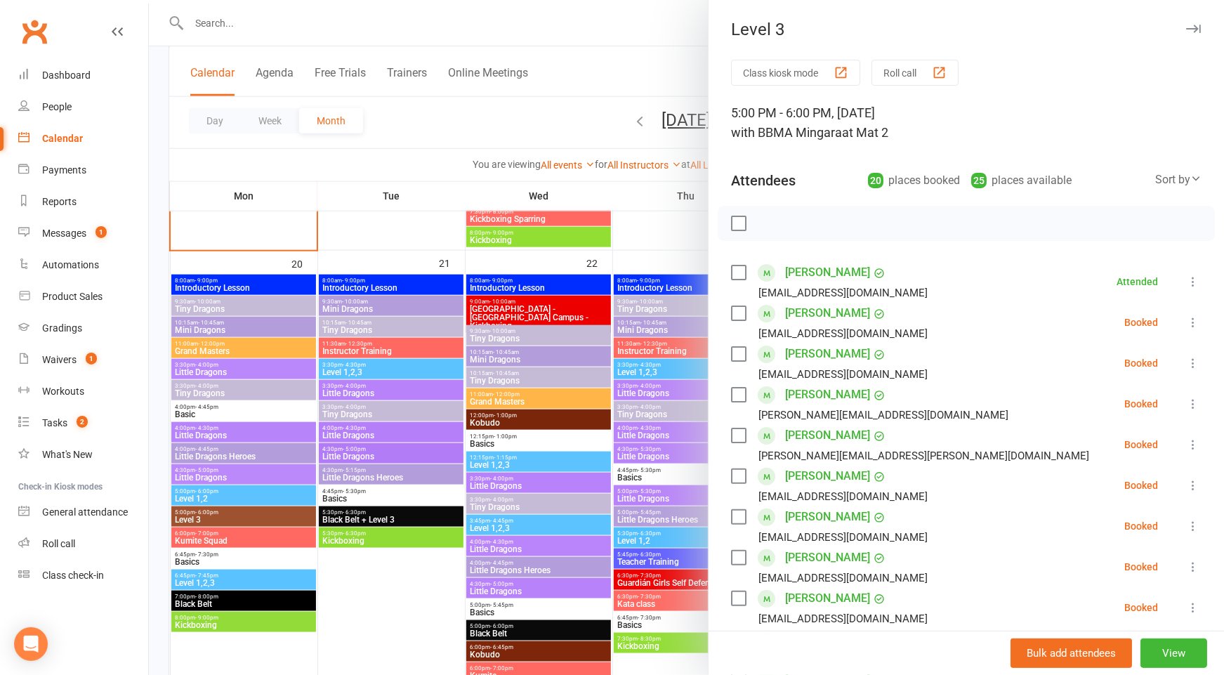
drag, startPoint x: 1191, startPoint y: 282, endPoint x: 1187, endPoint y: 290, distance: 8.8
click at [1190, 282] on icon at bounding box center [1193, 282] width 14 height 14
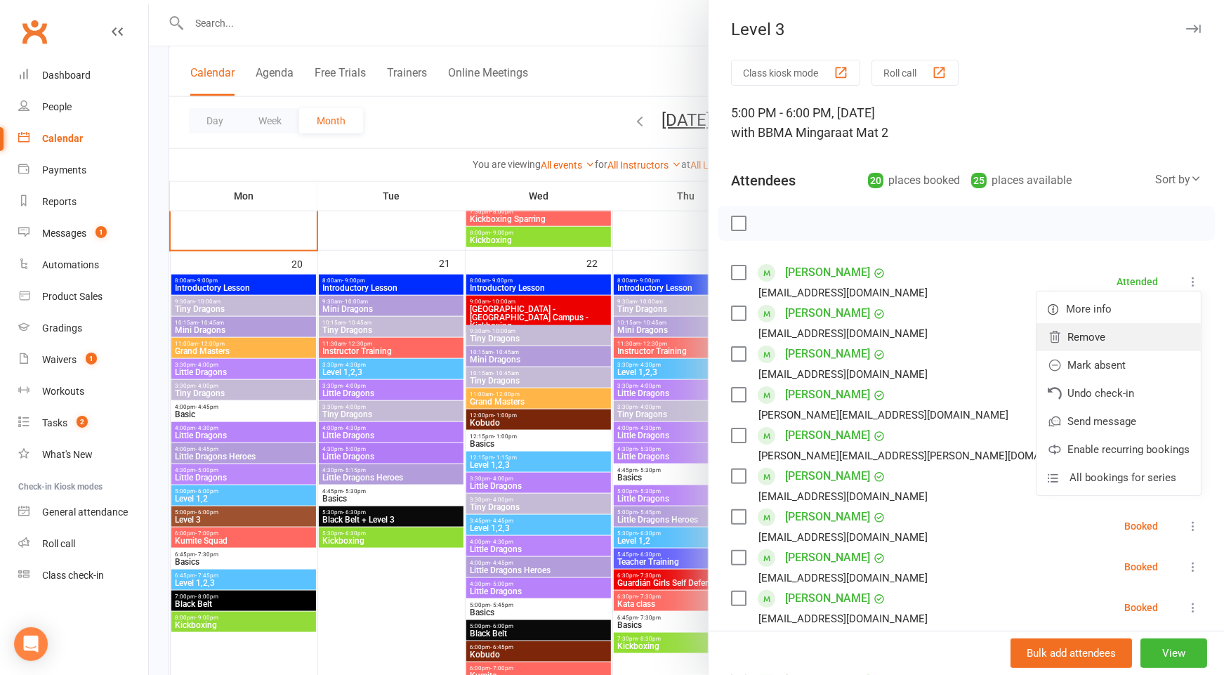
click at [1129, 339] on link "Remove" at bounding box center [1118, 337] width 164 height 28
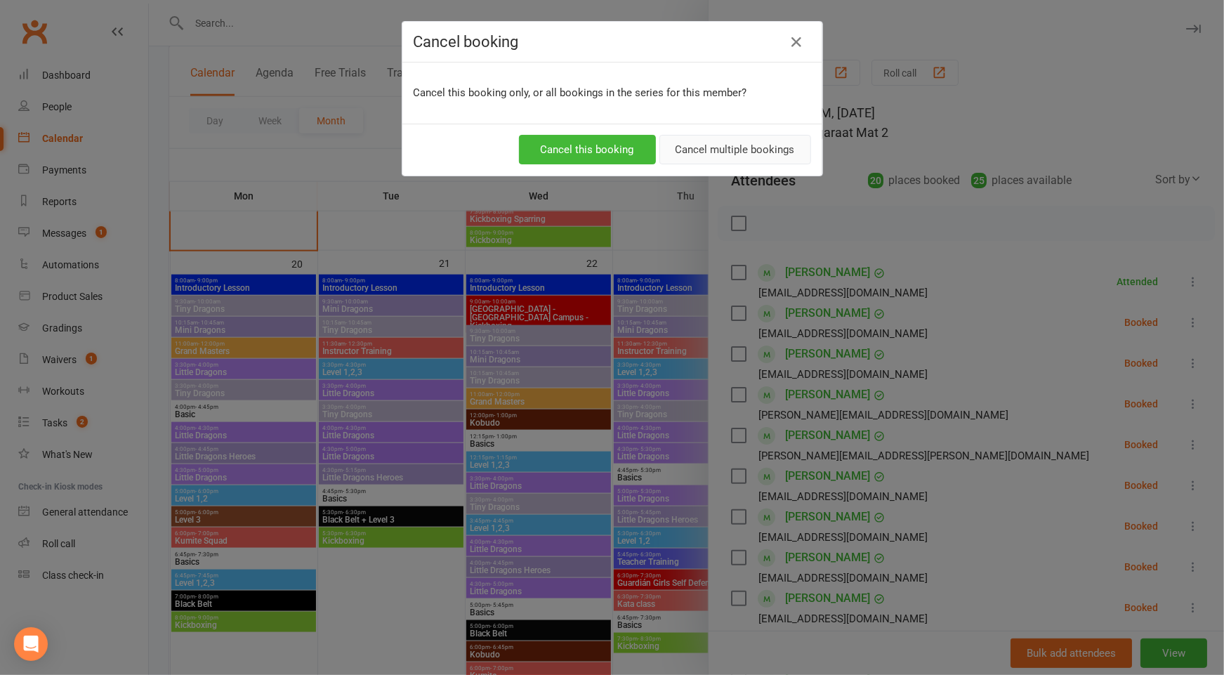
click at [775, 145] on button "Cancel multiple bookings" at bounding box center [735, 149] width 152 height 29
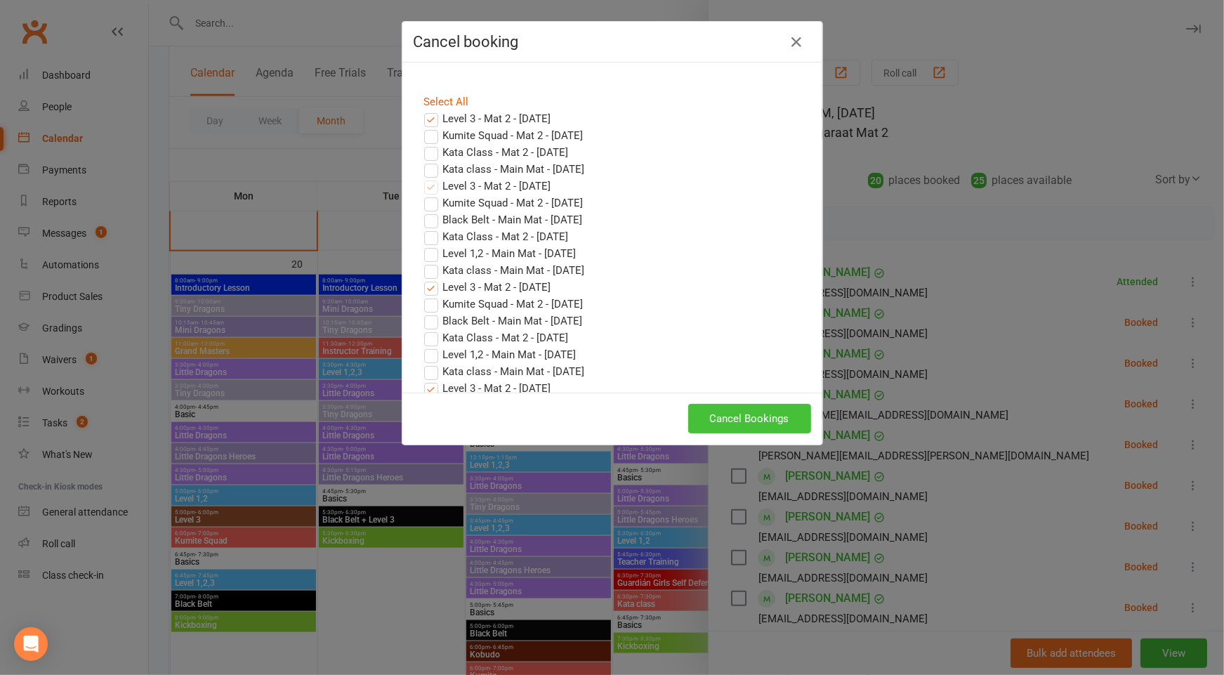
click at [776, 419] on button "Cancel Bookings" at bounding box center [749, 418] width 123 height 29
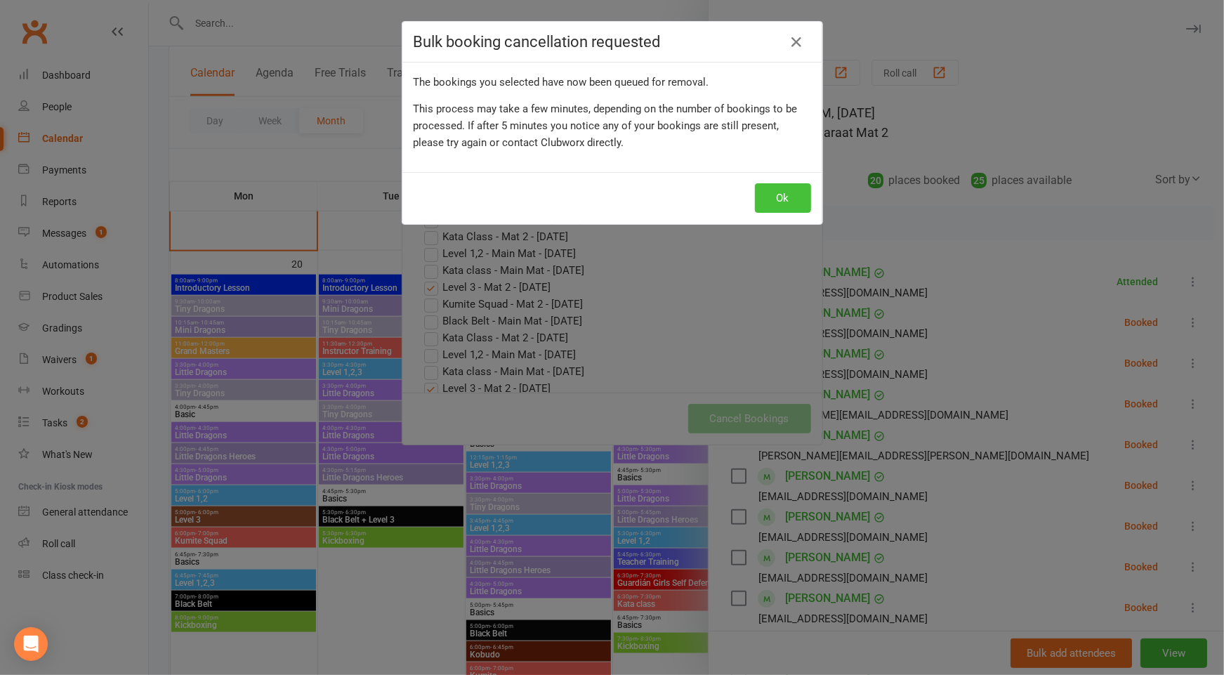
click at [791, 193] on button "Ok" at bounding box center [783, 197] width 56 height 29
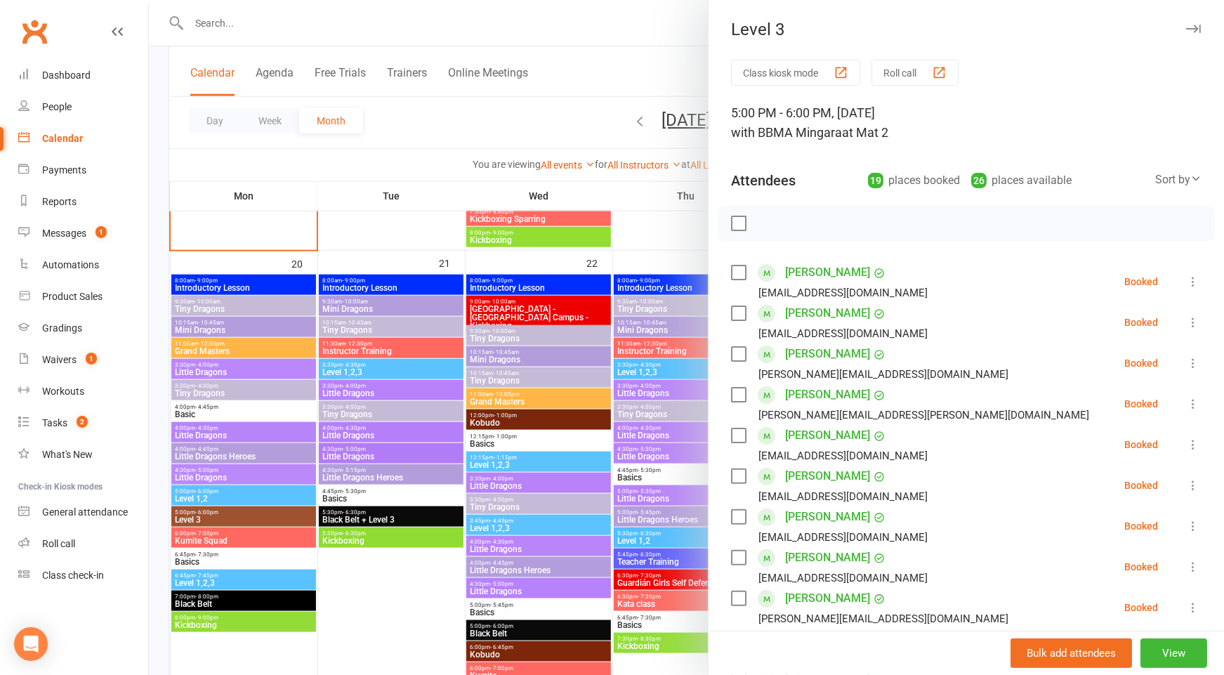
click at [390, 621] on div at bounding box center [686, 337] width 1075 height 675
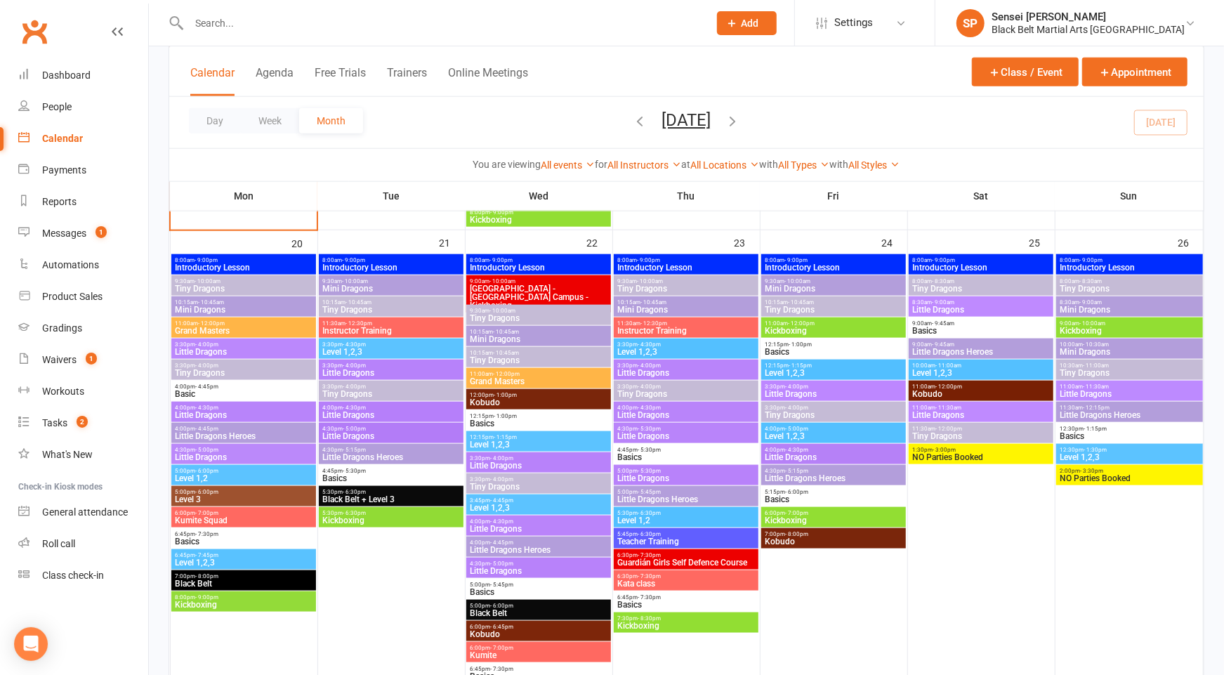
scroll to position [1065, 0]
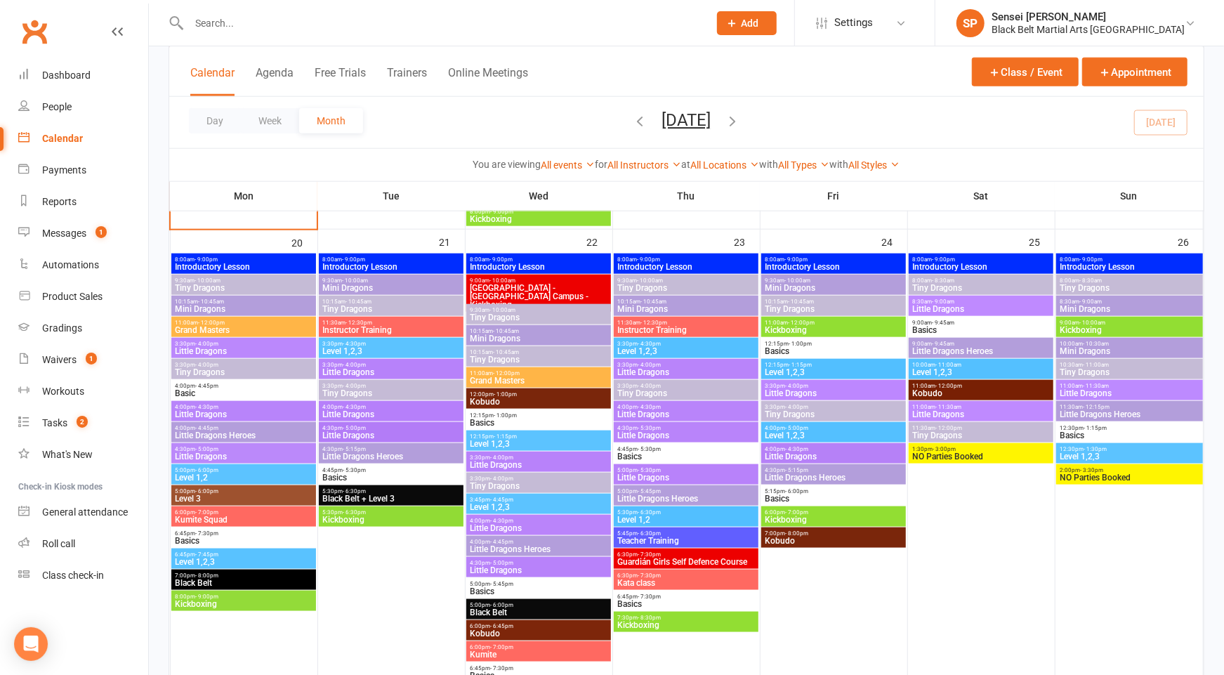
click at [841, 432] on span "Level 1,2,3" at bounding box center [833, 435] width 138 height 8
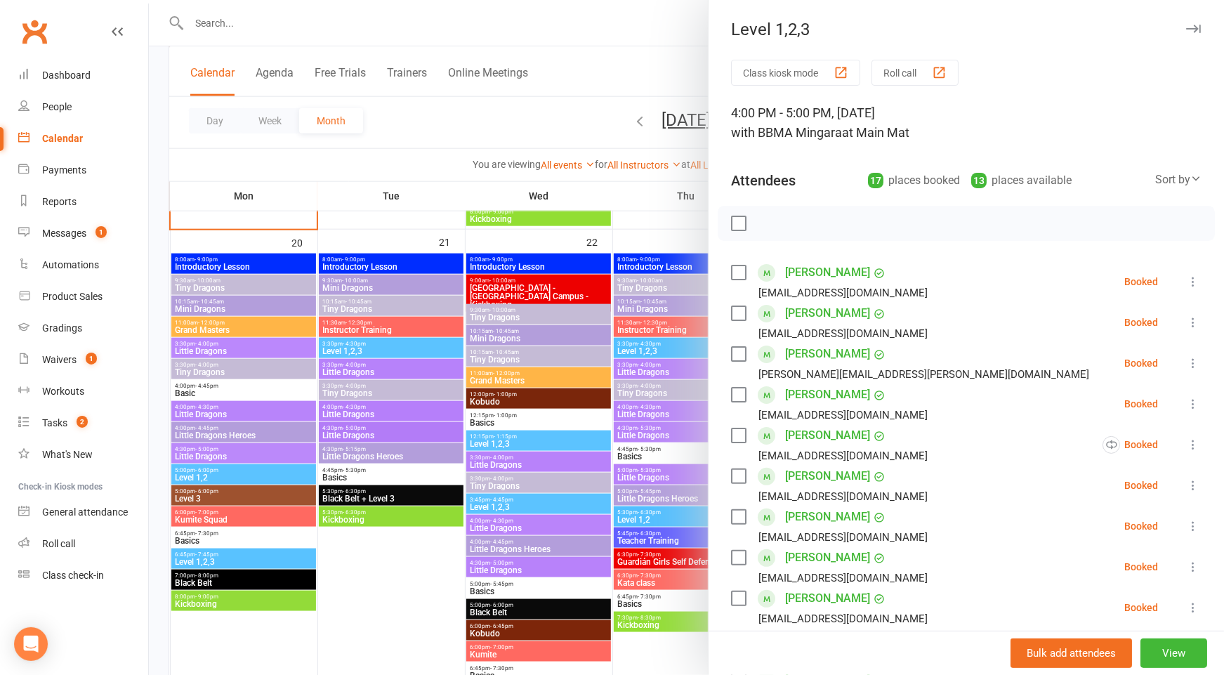
click at [637, 521] on div at bounding box center [686, 337] width 1075 height 675
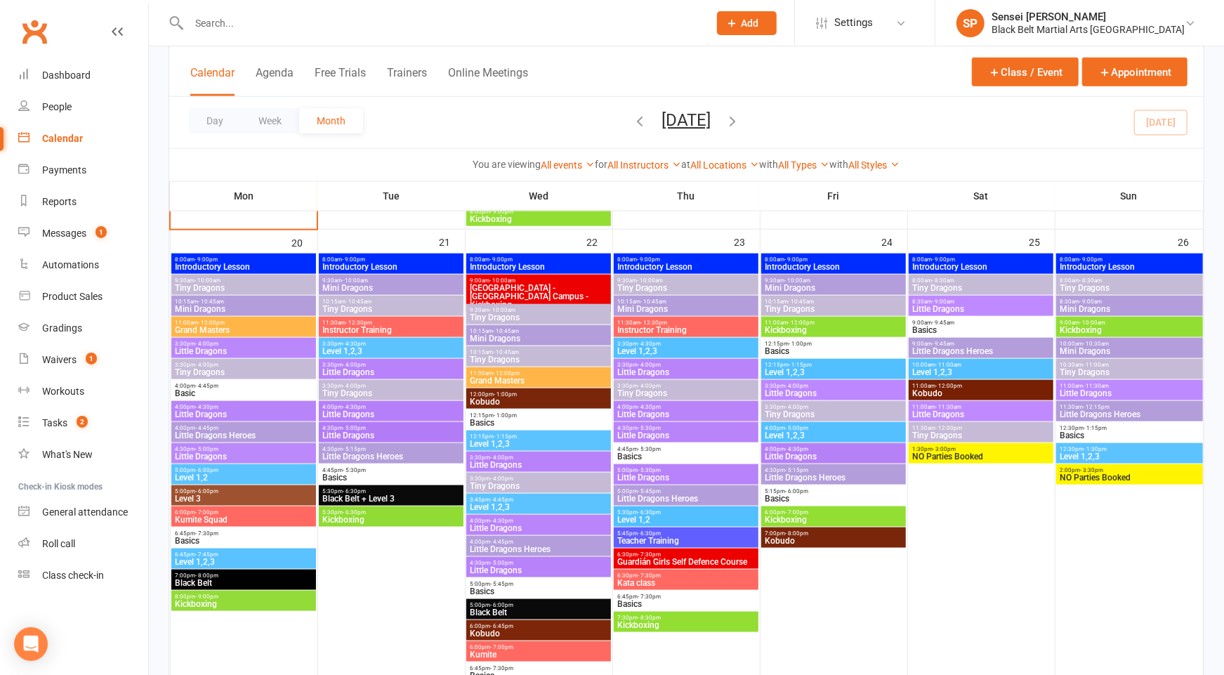
click at [671, 518] on span "Level 1,2" at bounding box center [686, 519] width 138 height 8
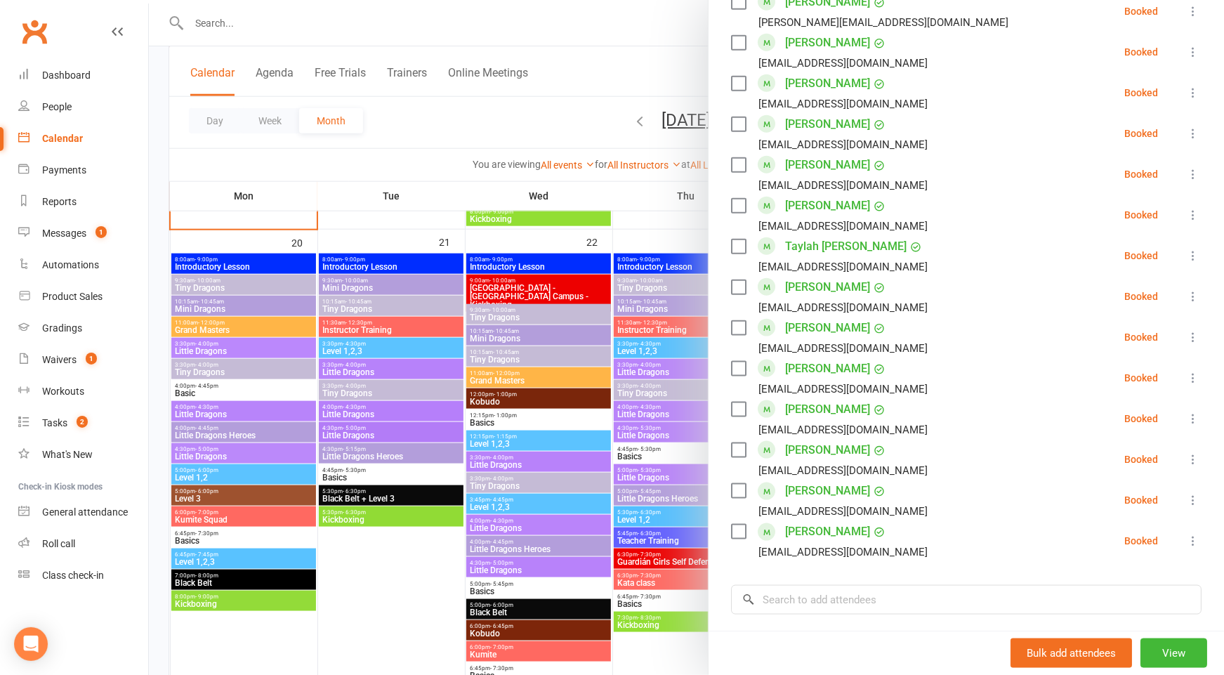
scroll to position [1062, 0]
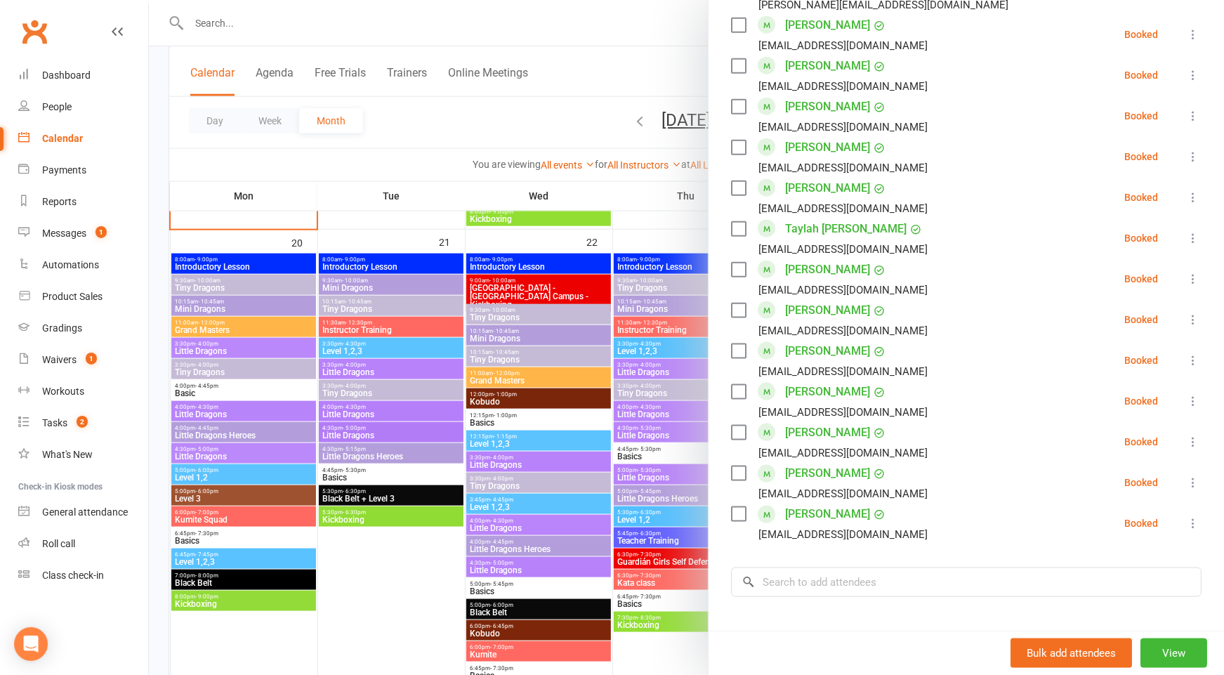
click at [411, 591] on div at bounding box center [686, 337] width 1075 height 675
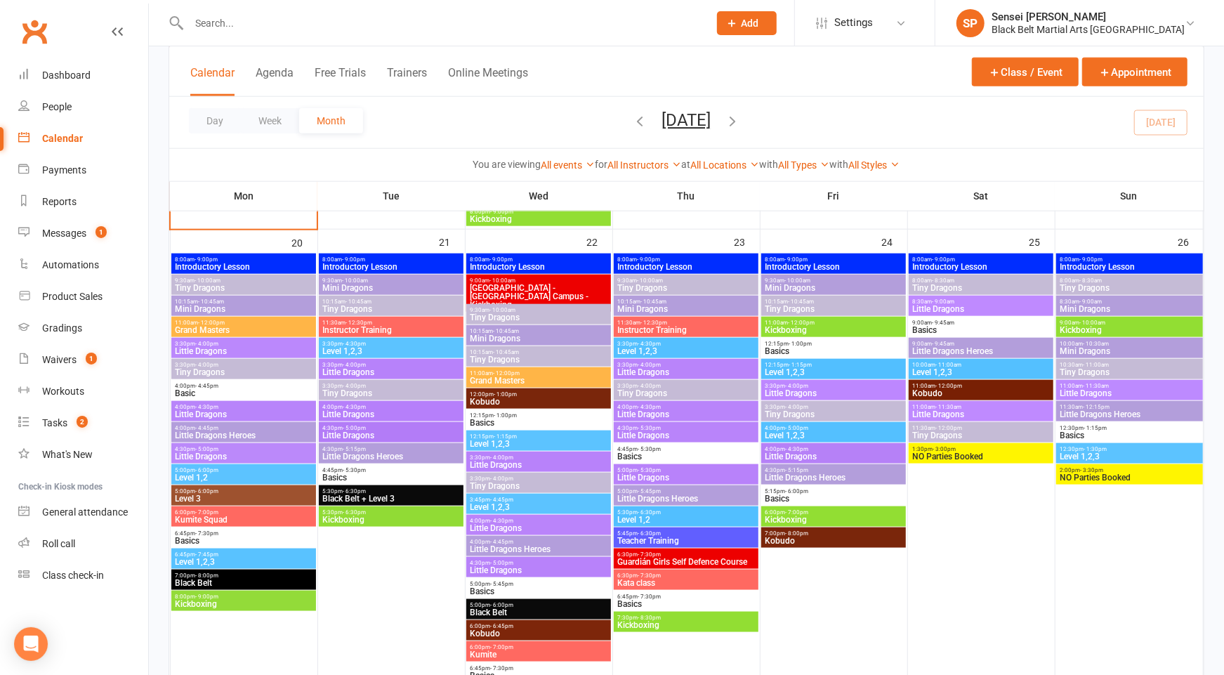
click at [522, 26] on input "text" at bounding box center [442, 23] width 514 height 20
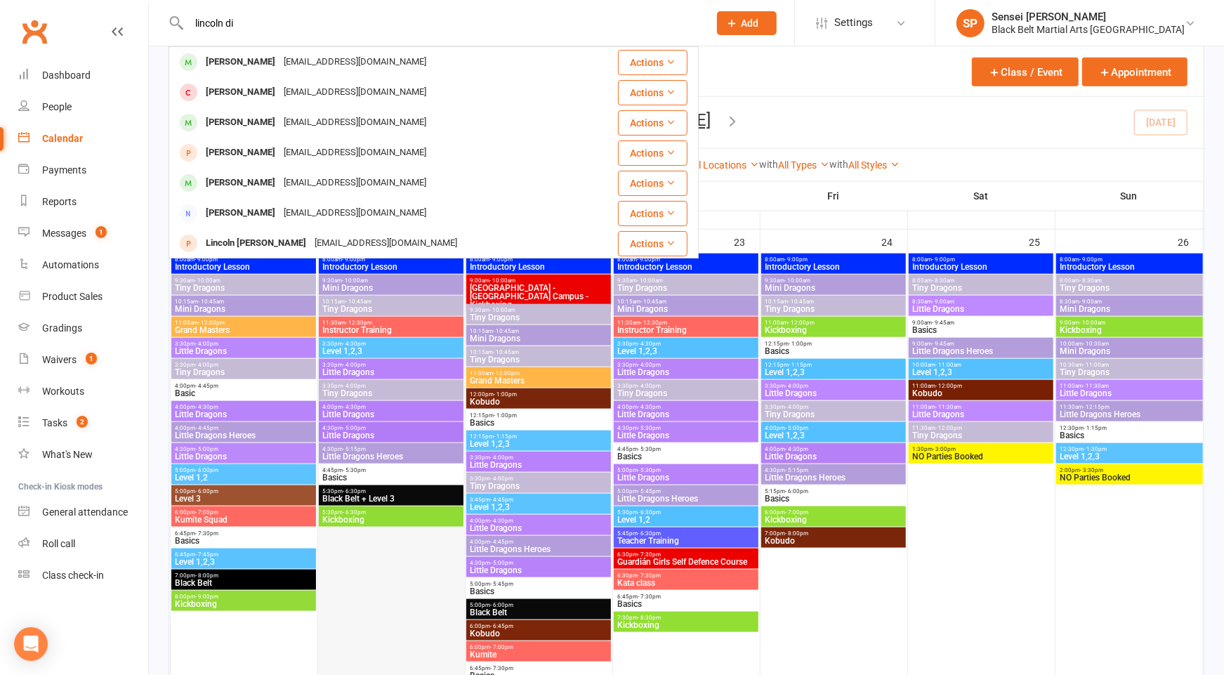
type input "lincoln di"
click at [396, 559] on div at bounding box center [391, 511] width 144 height 514
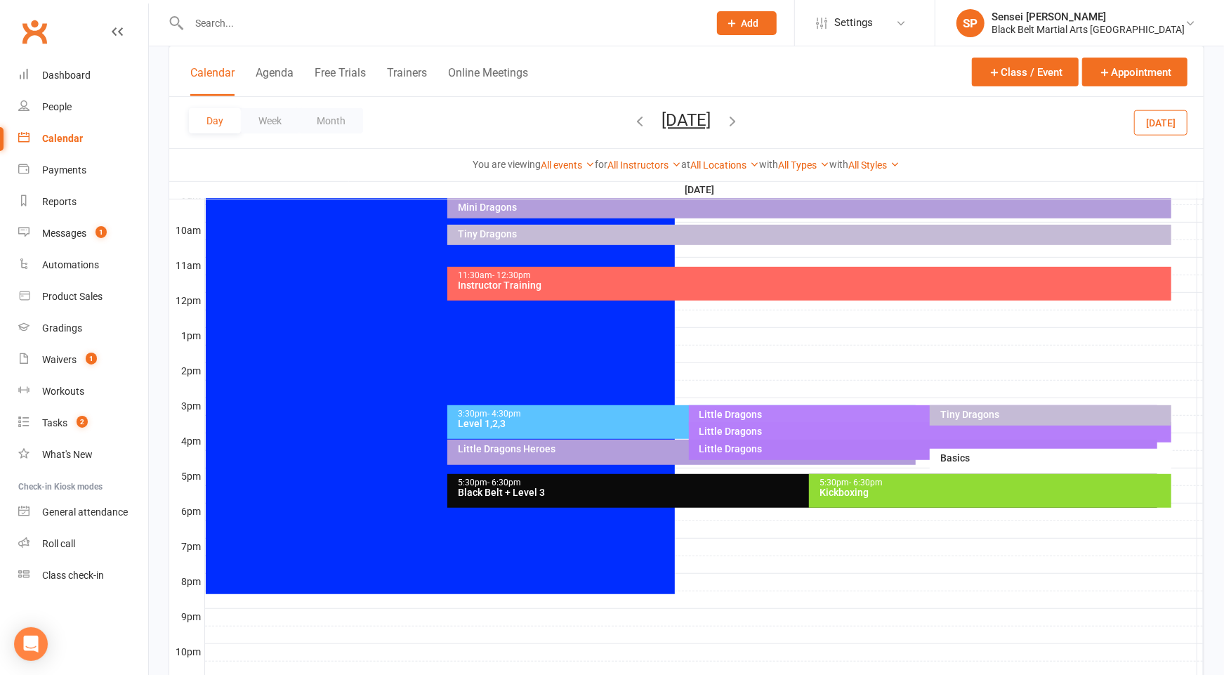
scroll to position [0, 0]
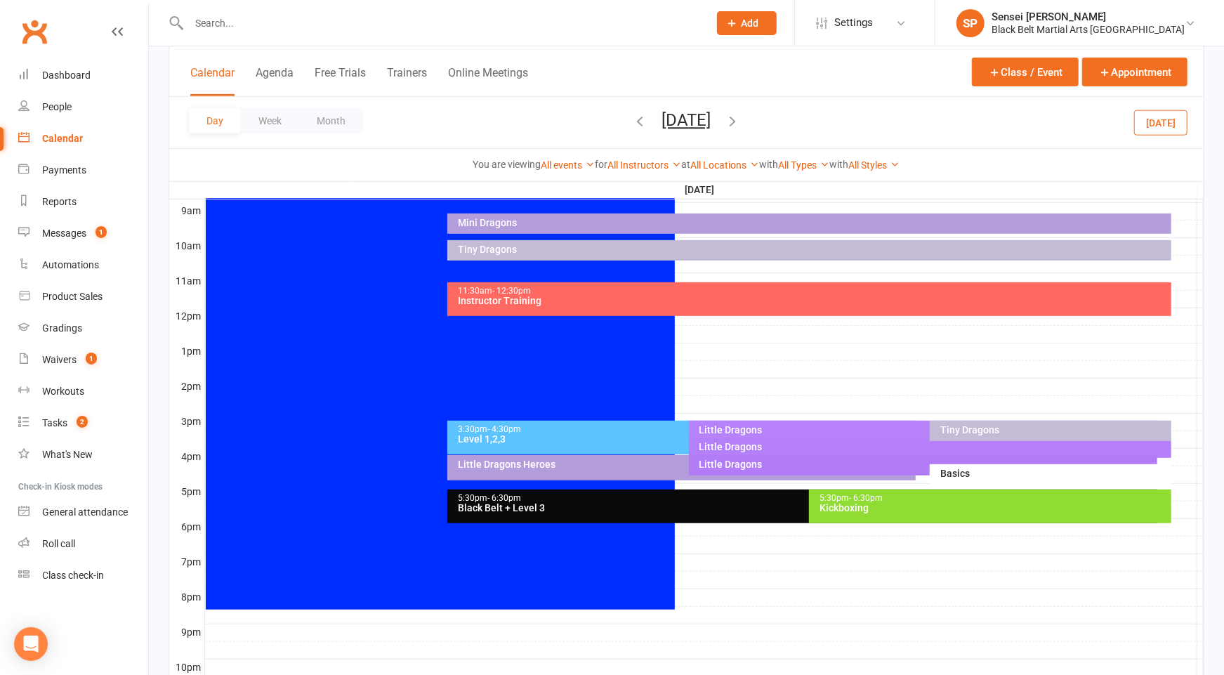
click at [54, 128] on link "Calendar" at bounding box center [83, 139] width 130 height 32
click at [58, 138] on div "Calendar" at bounding box center [62, 138] width 41 height 11
click at [353, 121] on button "Month" at bounding box center [331, 120] width 64 height 25
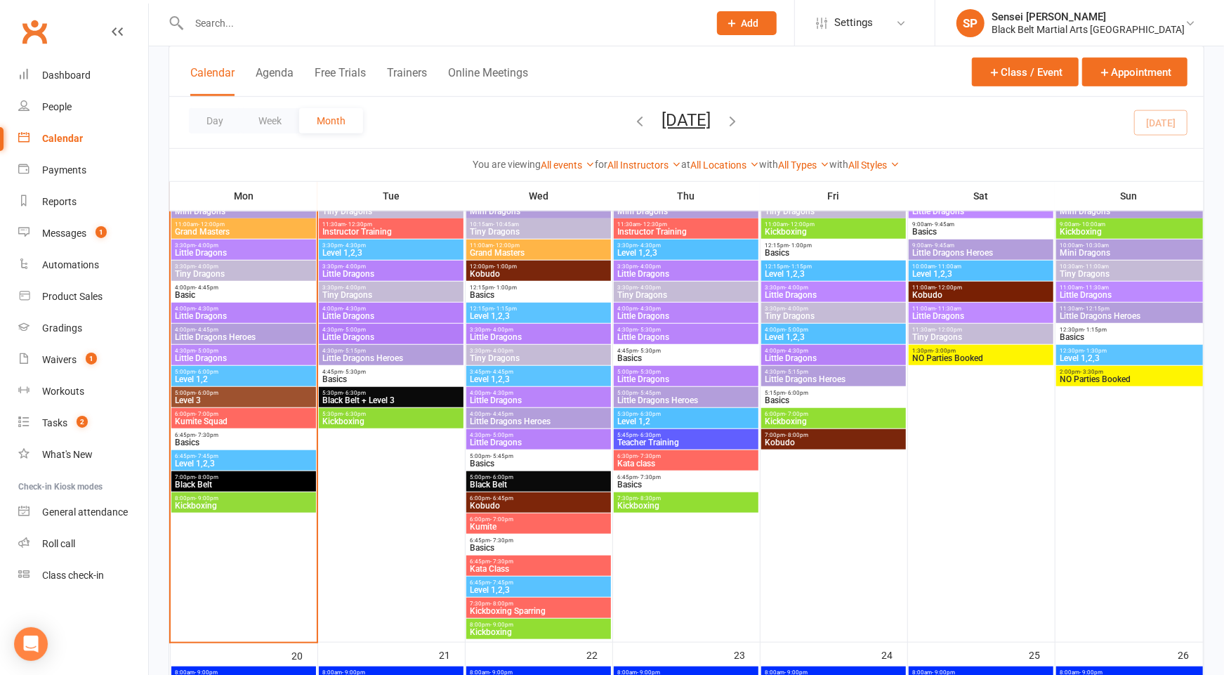
scroll to position [654, 0]
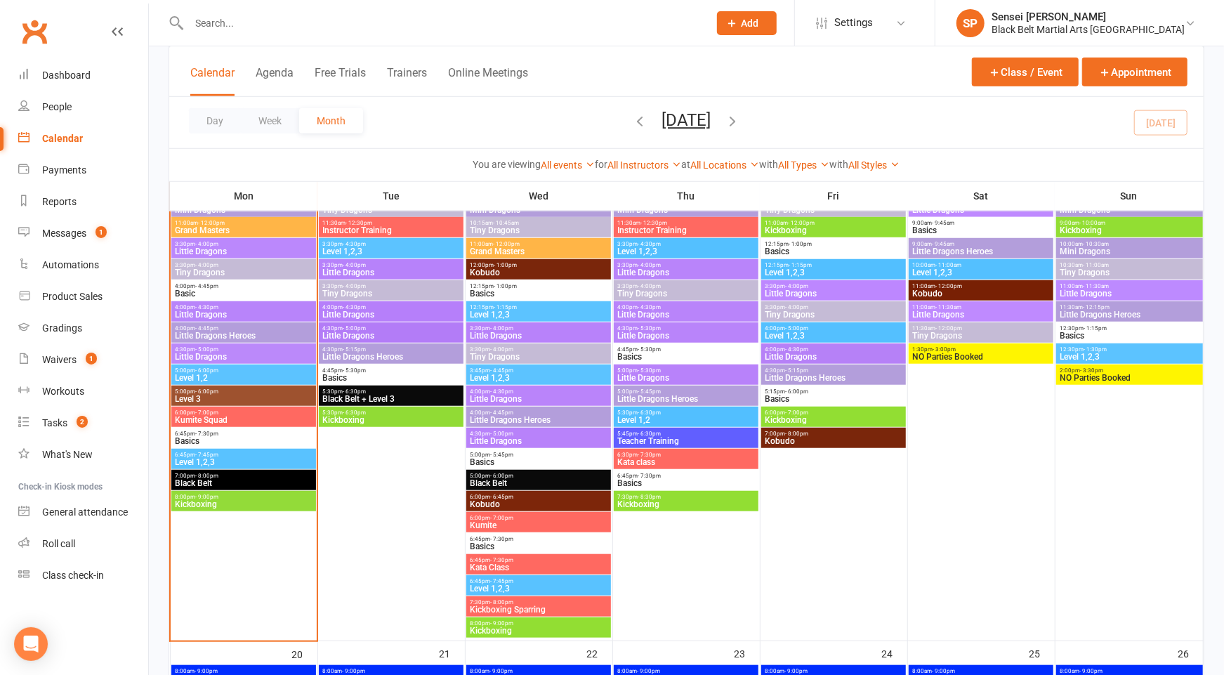
click at [227, 371] on span "5:00pm - 6:00pm" at bounding box center [243, 370] width 138 height 6
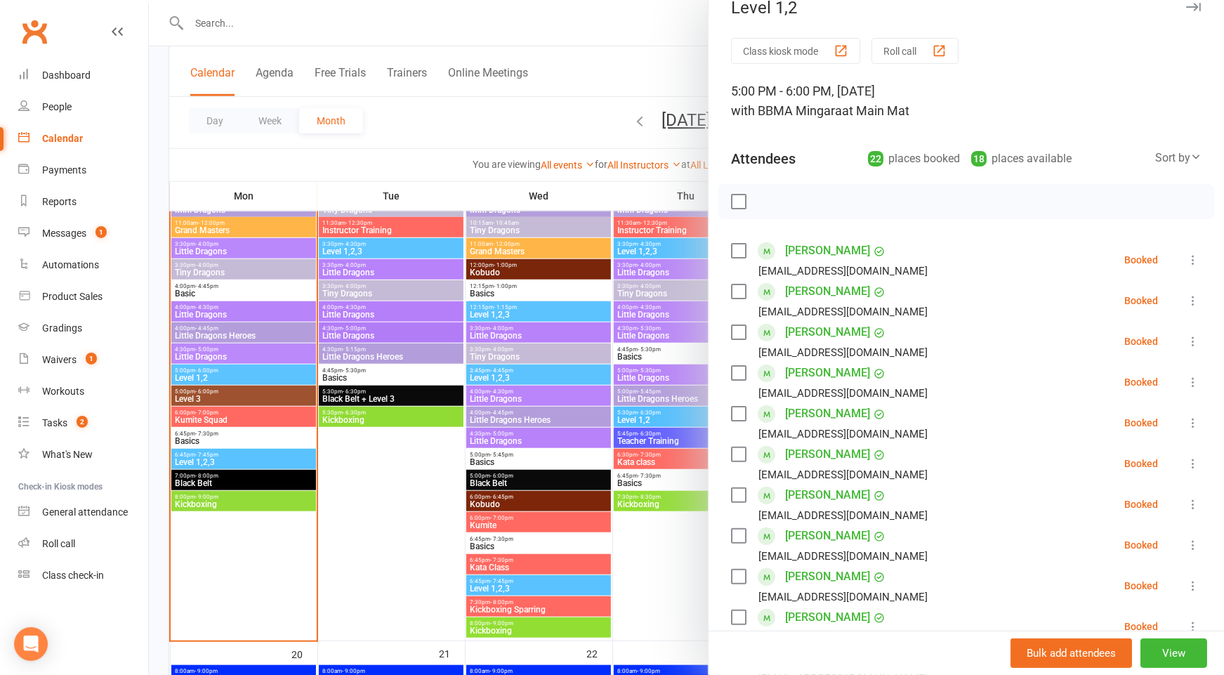
scroll to position [22, 0]
click at [1192, 301] on icon at bounding box center [1193, 300] width 14 height 14
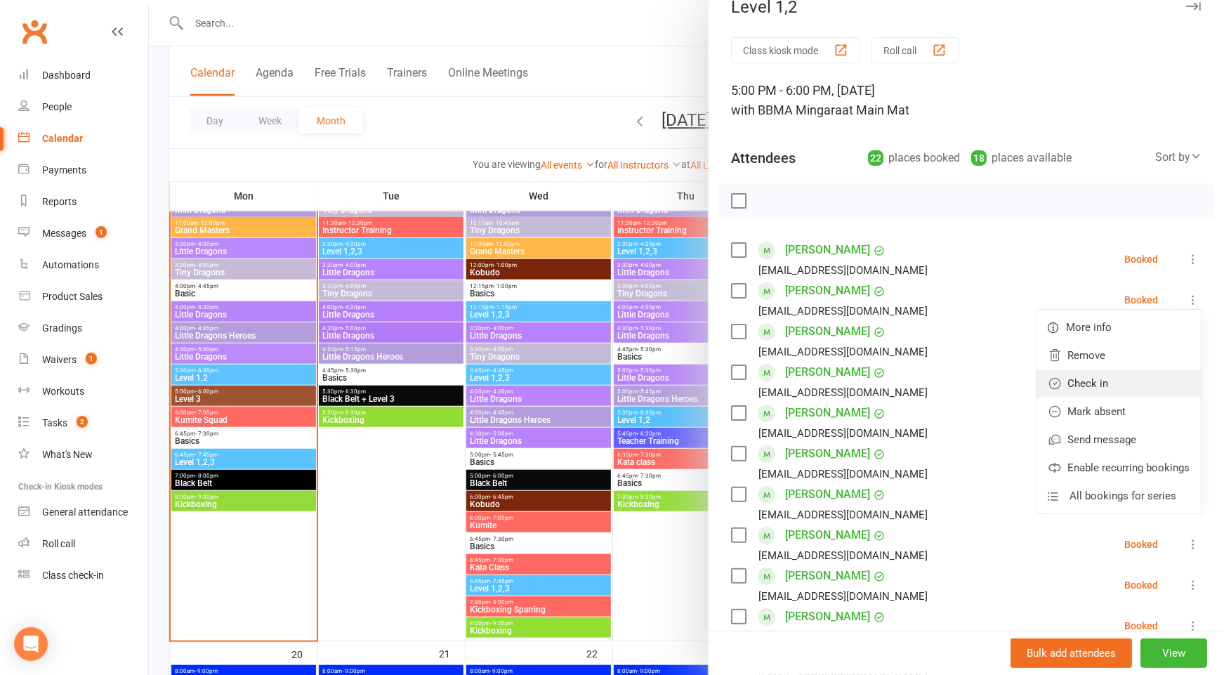
click at [1148, 384] on link "Check in" at bounding box center [1118, 383] width 164 height 28
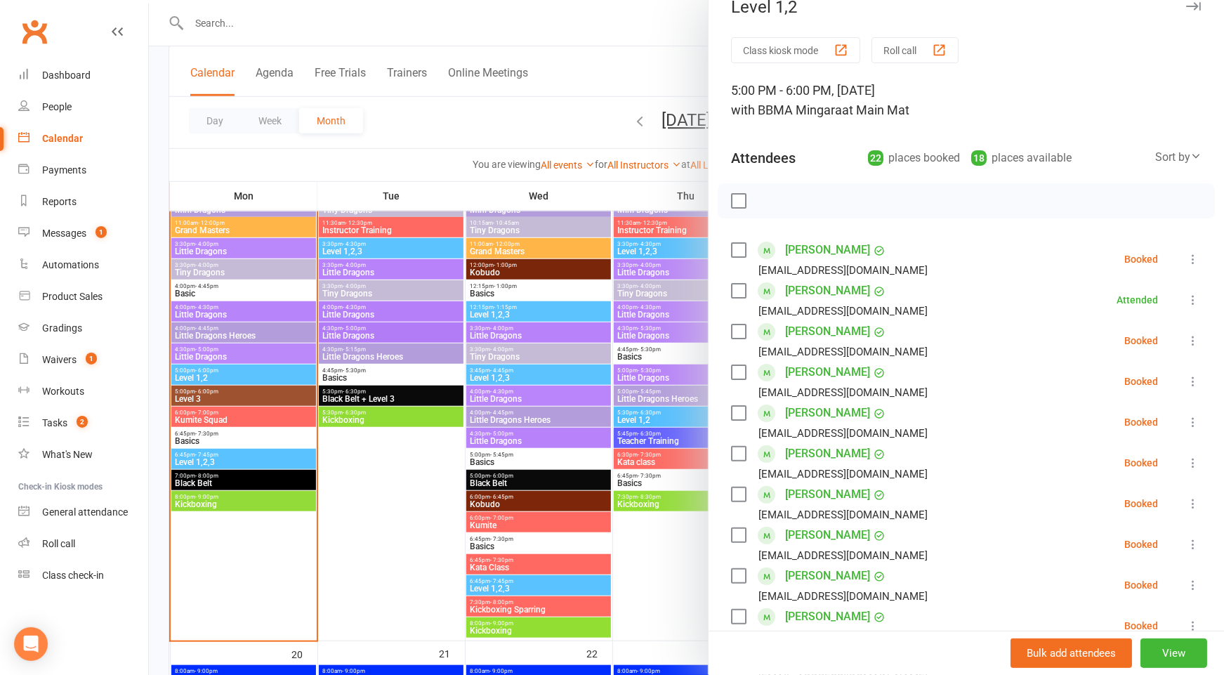
scroll to position [0, 0]
